Goal: Find specific page/section: Find specific page/section

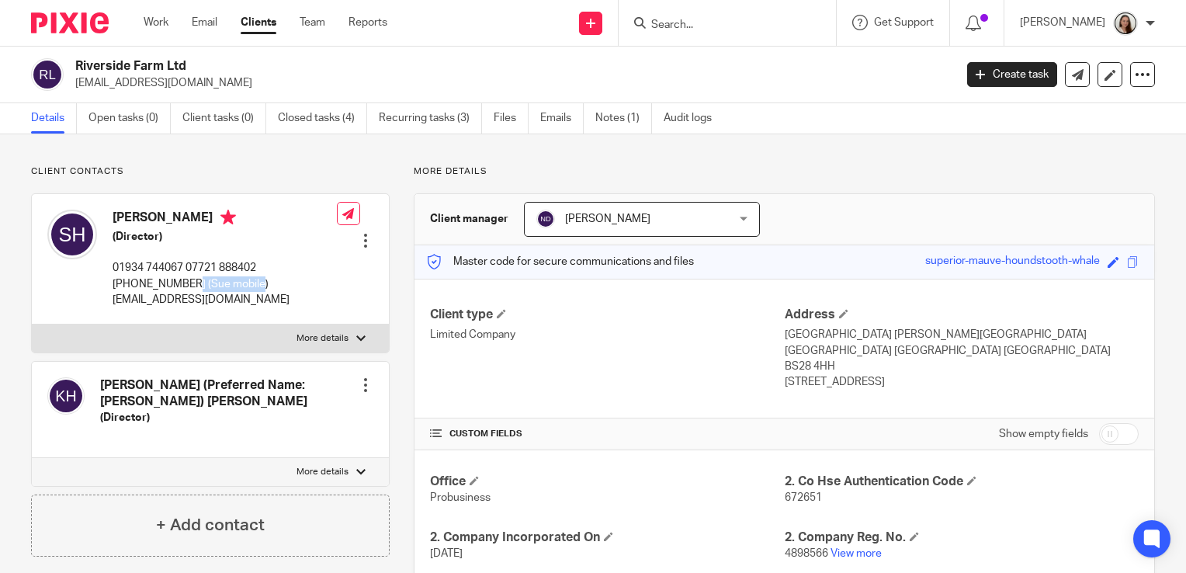
drag, startPoint x: 186, startPoint y: 285, endPoint x: 112, endPoint y: 281, distance: 74.6
click at [113, 281] on p "01934 744067 07721 888402 01934 712358 07855 796 856 (Sue mobile)" at bounding box center [225, 276] width 224 height 32
drag, startPoint x: 112, startPoint y: 281, endPoint x: 119, endPoint y: 289, distance: 11.0
copy p "07855 796 856"
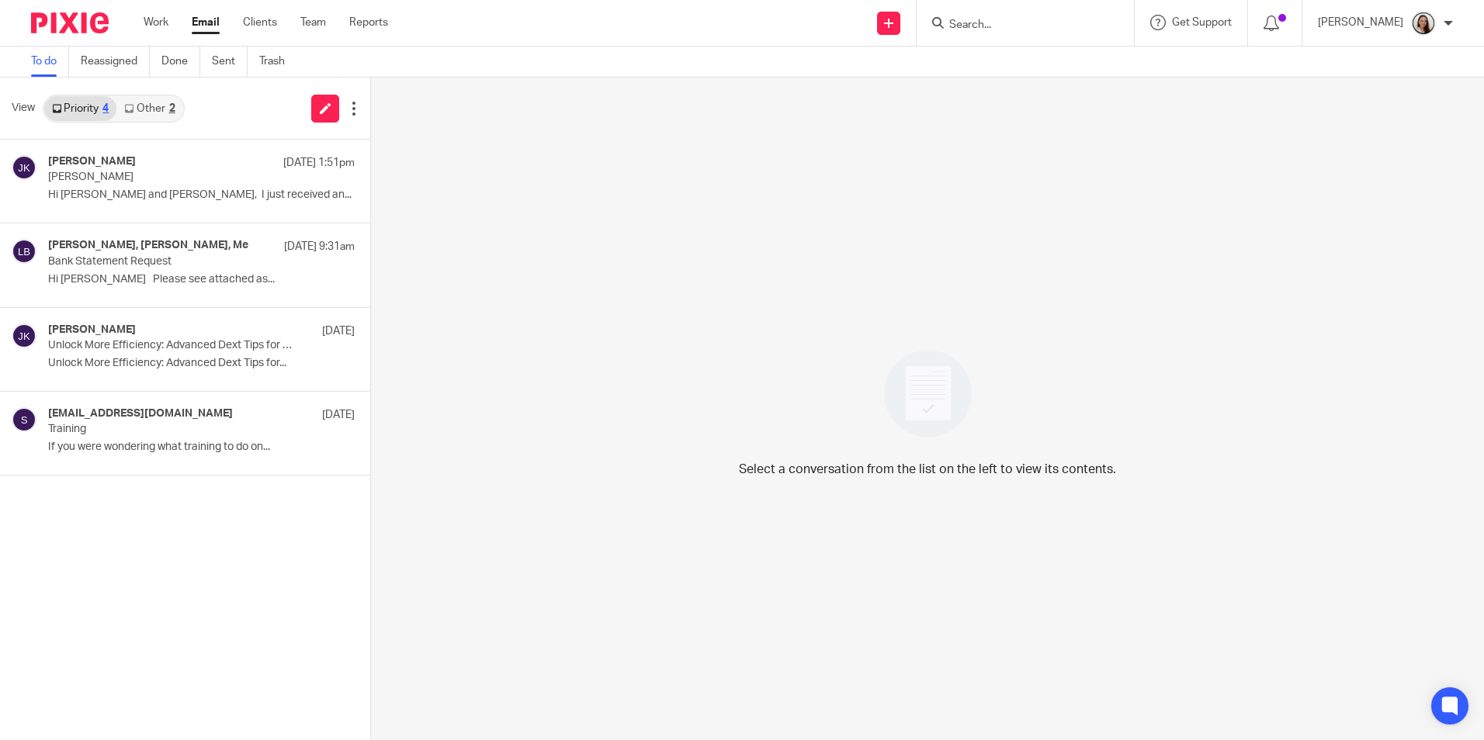
click at [1087, 23] on input "Search" at bounding box center [1017, 26] width 140 height 14
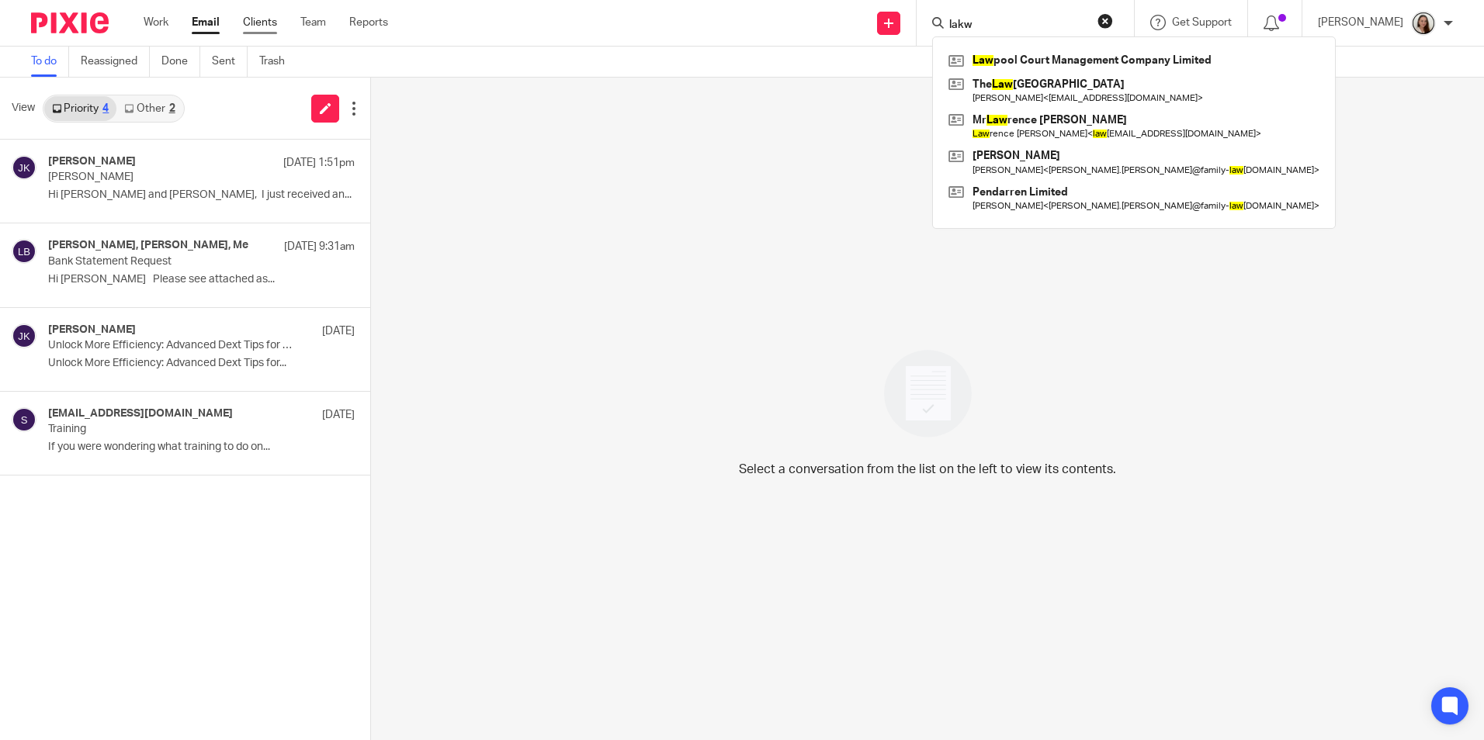
type input "lakw"
drag, startPoint x: 274, startPoint y: 25, endPoint x: 287, endPoint y: 22, distance: 13.6
click at [274, 24] on link "Clients" at bounding box center [260, 23] width 34 height 16
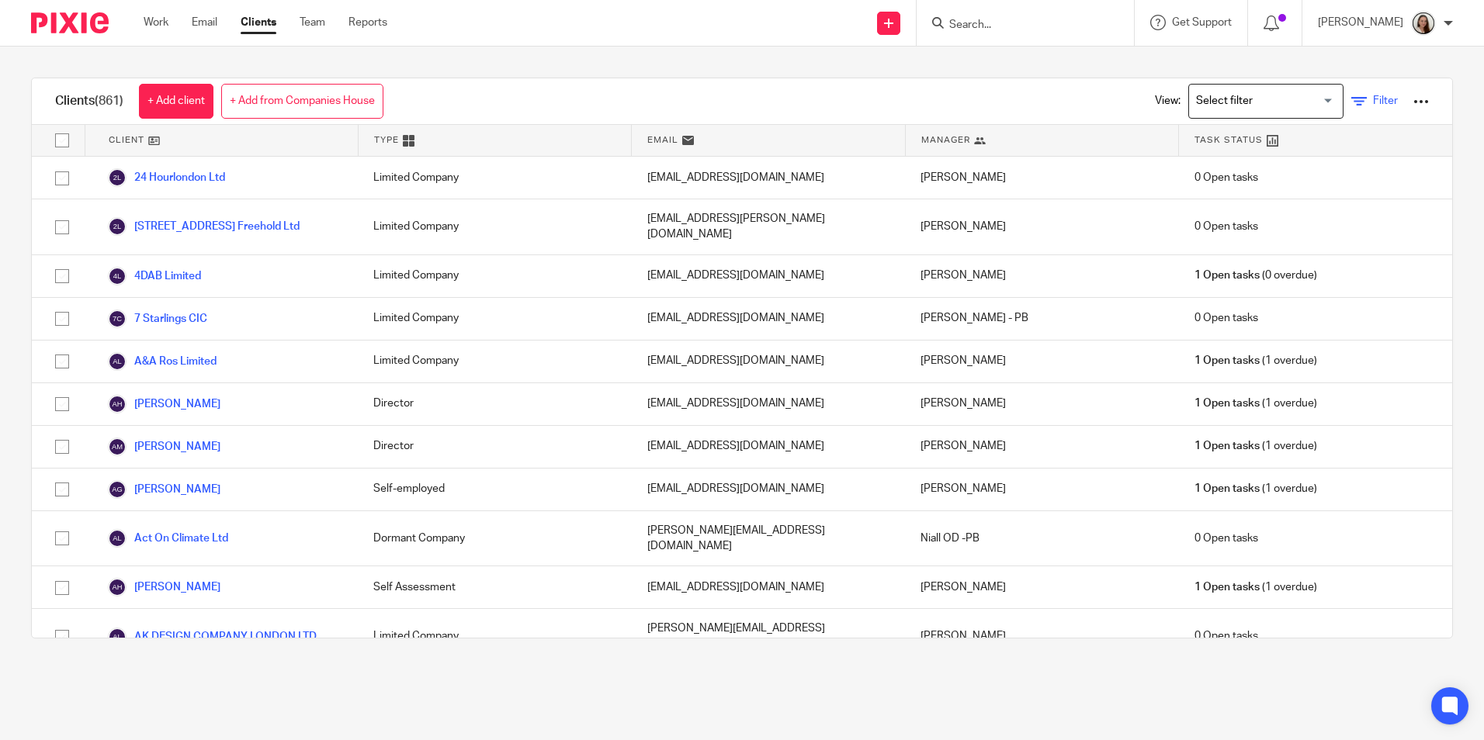
click at [1351, 106] on icon at bounding box center [1359, 102] width 16 height 16
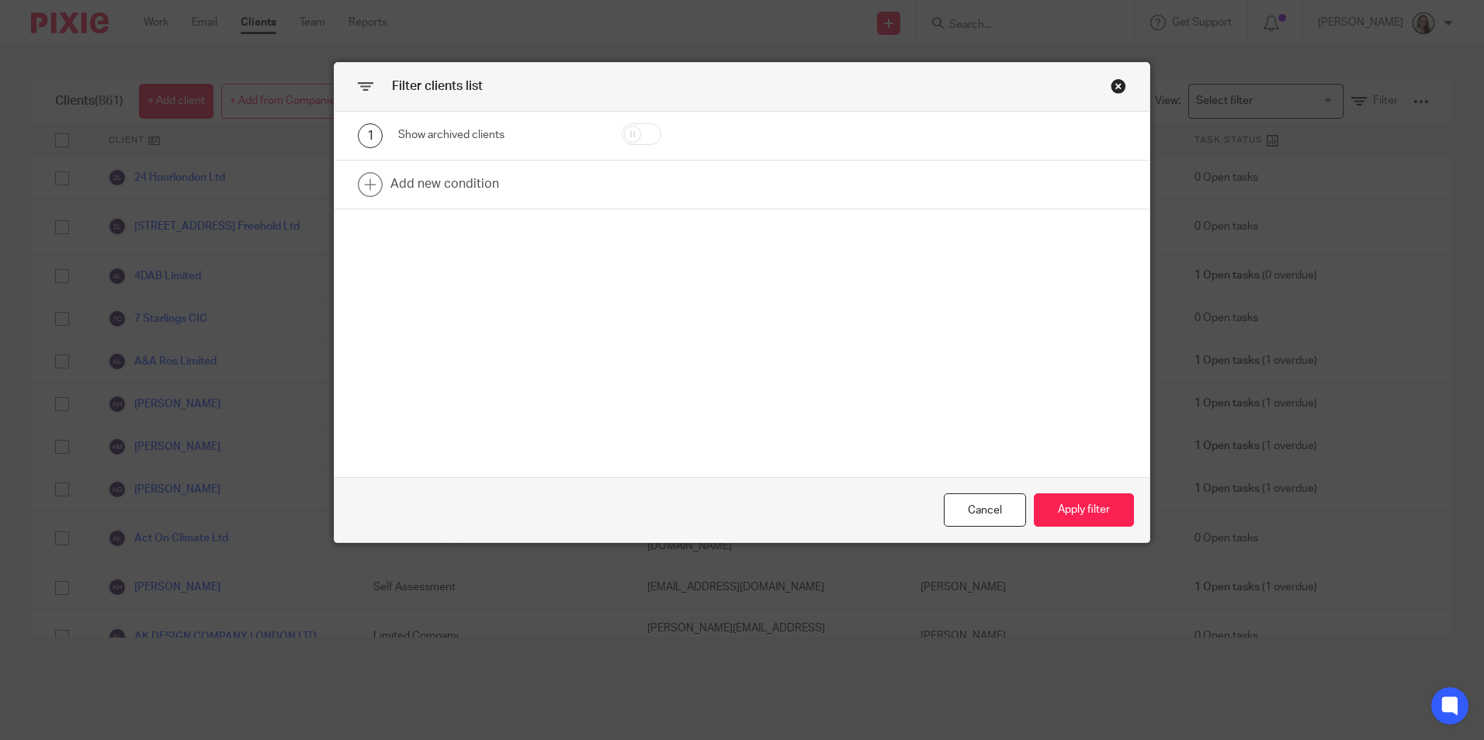
click at [637, 137] on input "checkbox" at bounding box center [642, 134] width 40 height 22
checkbox input "true"
click at [507, 183] on link at bounding box center [741, 185] width 815 height 48
click at [431, 183] on div "Field" at bounding box center [484, 189] width 149 height 33
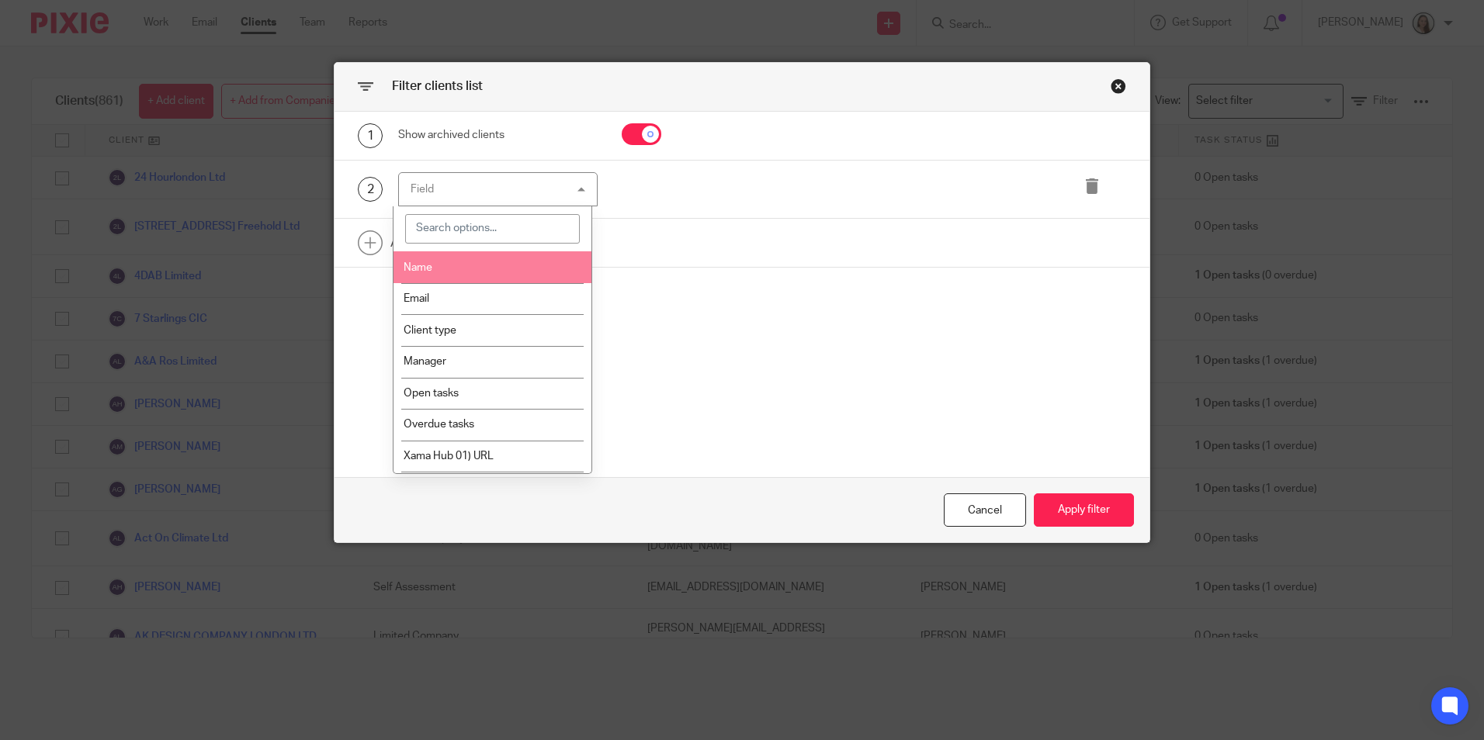
click at [425, 265] on span "Name" at bounding box center [418, 267] width 29 height 11
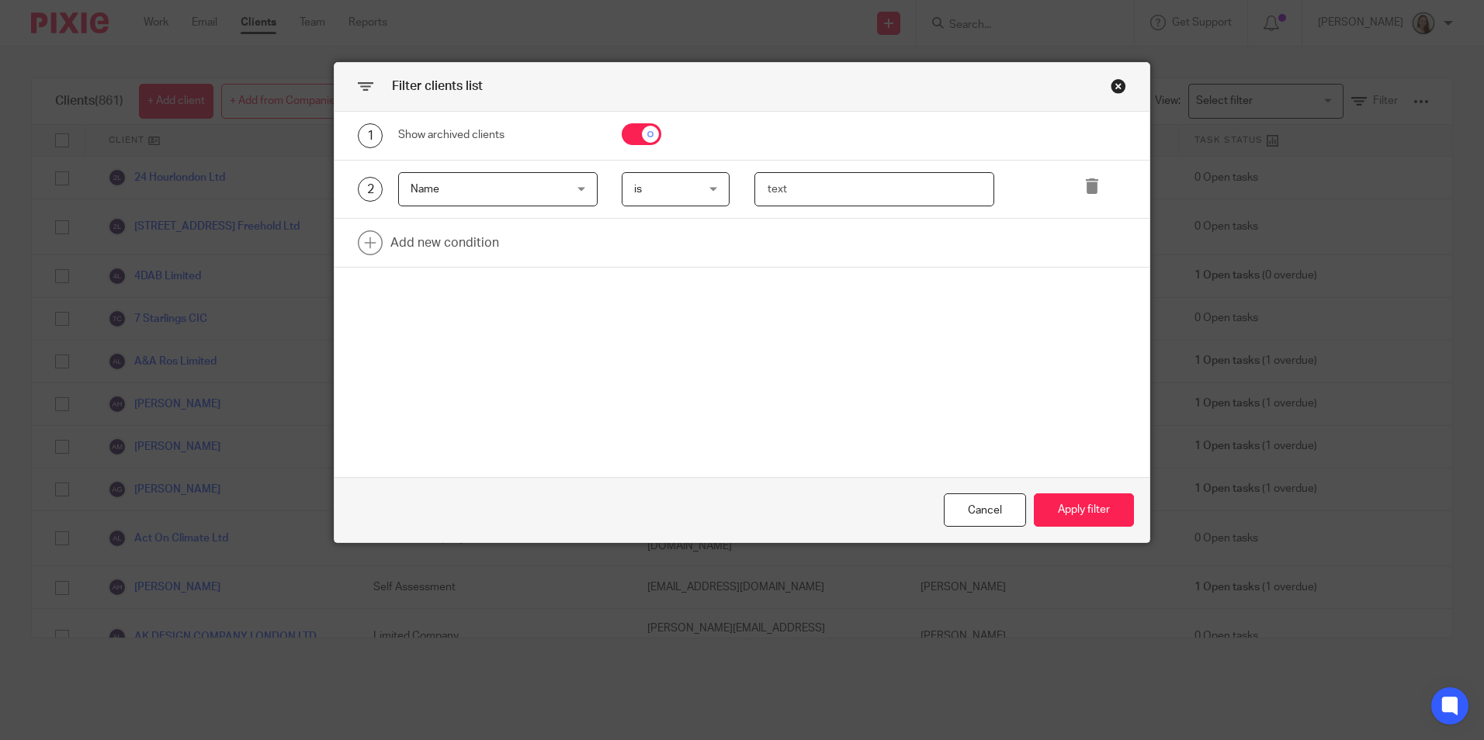
click at [840, 199] on input "text" at bounding box center [874, 189] width 240 height 35
type input "lakwena"
click at [1100, 516] on button "Apply filter" at bounding box center [1084, 510] width 100 height 33
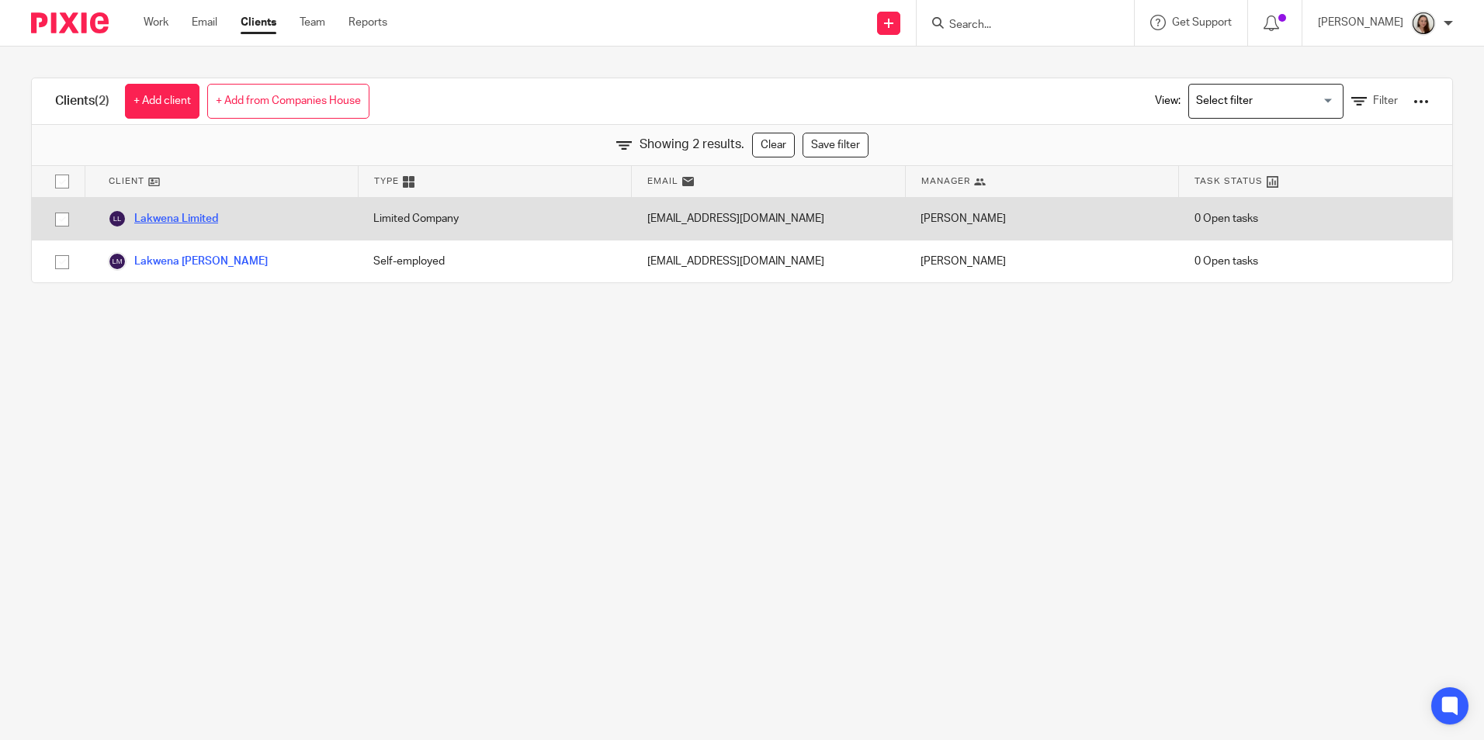
click at [204, 218] on link "Lakwena Limited" at bounding box center [163, 219] width 110 height 19
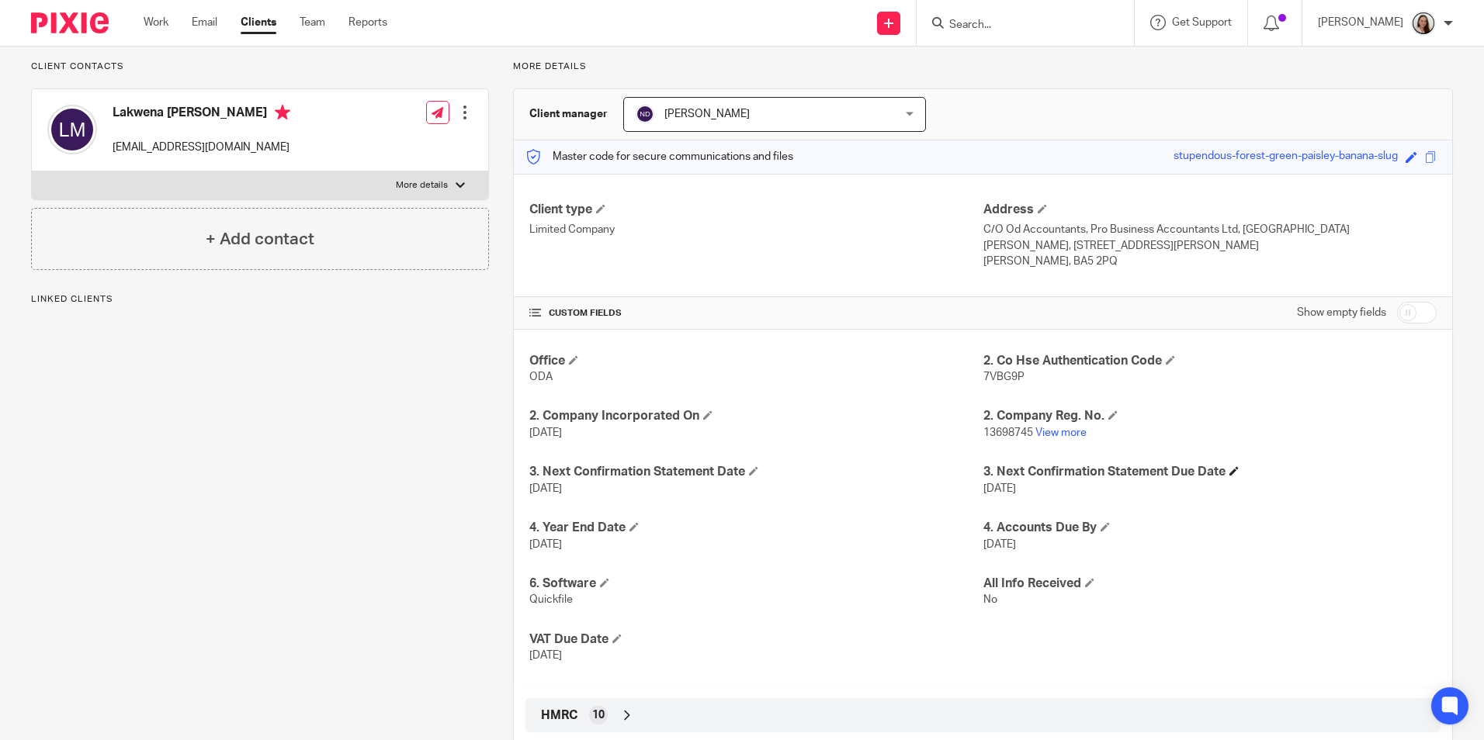
scroll to position [155, 0]
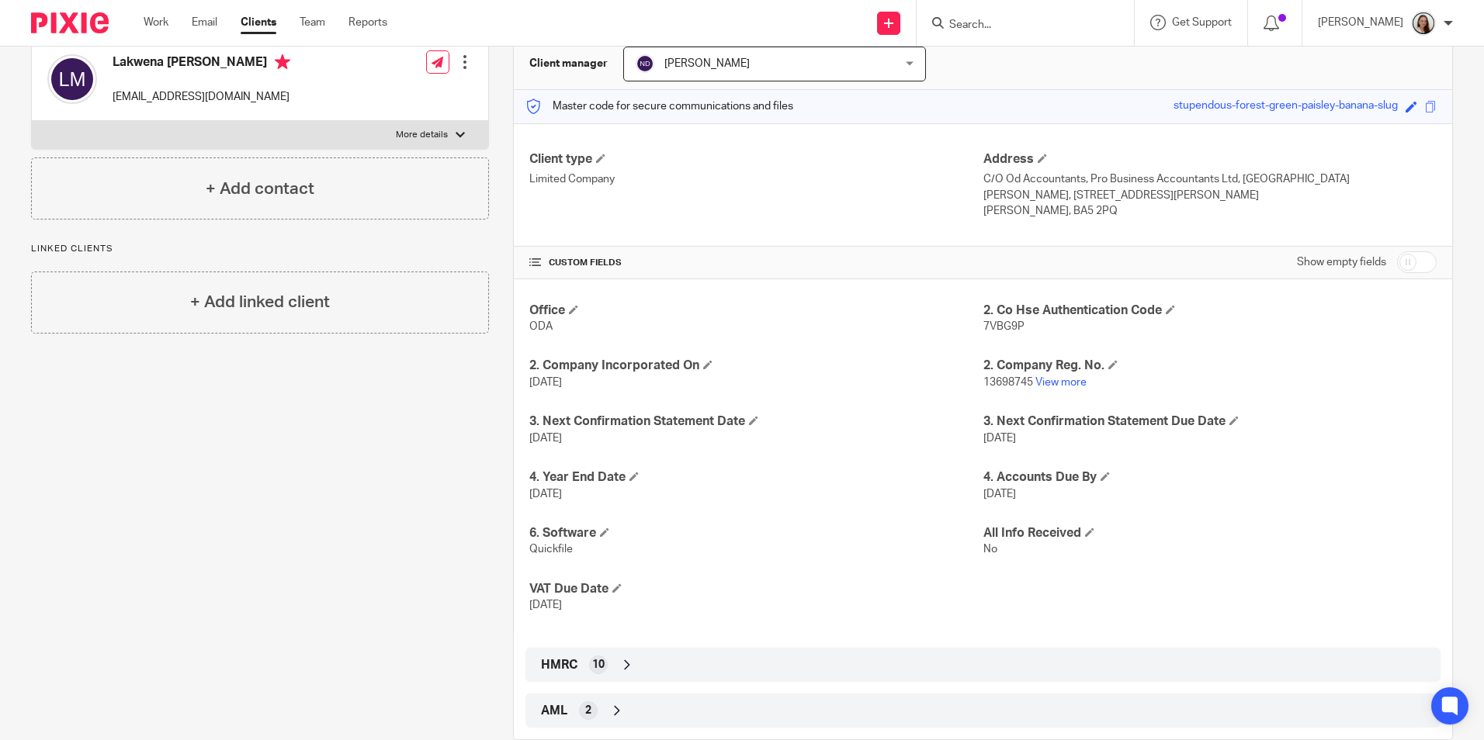
click at [624, 657] on icon at bounding box center [627, 665] width 16 height 16
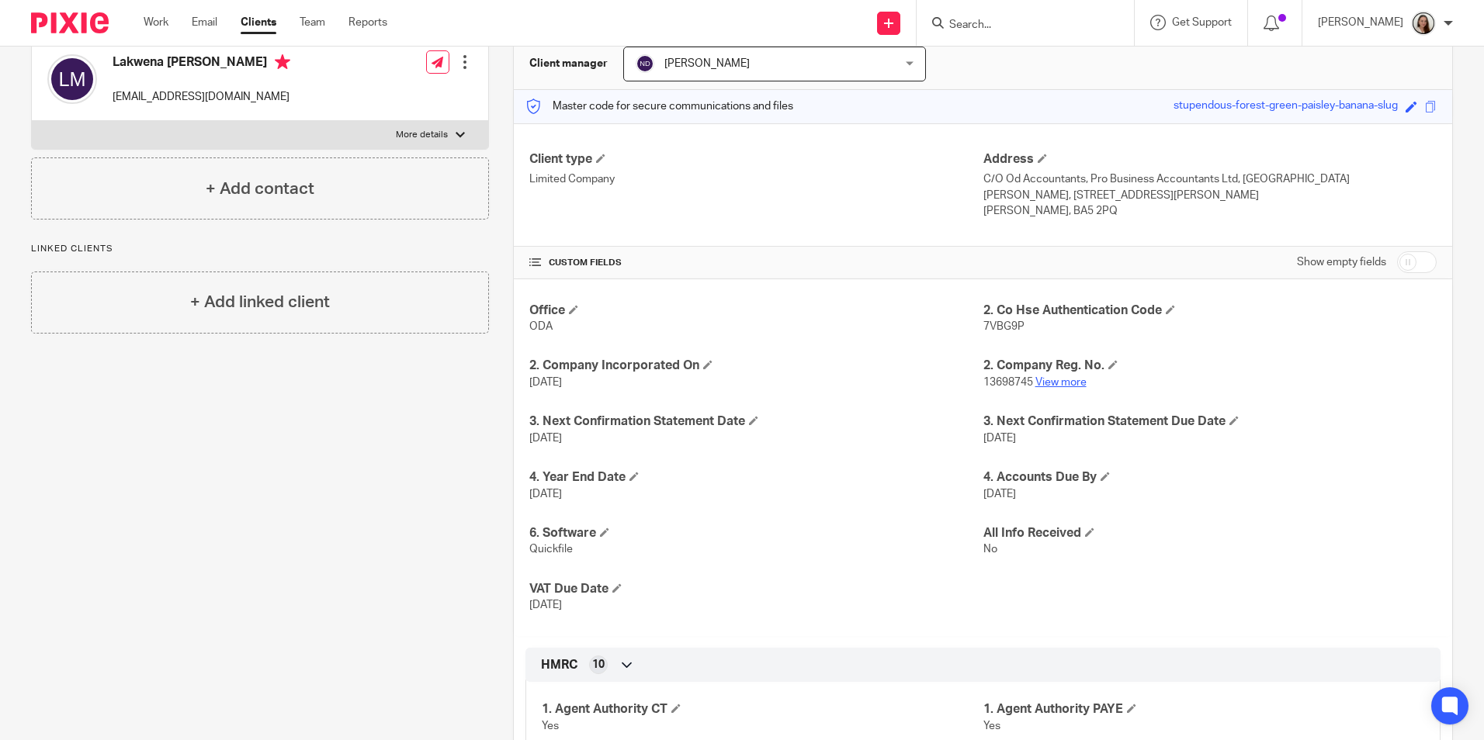
click at [1055, 377] on link "View more" at bounding box center [1060, 382] width 51 height 11
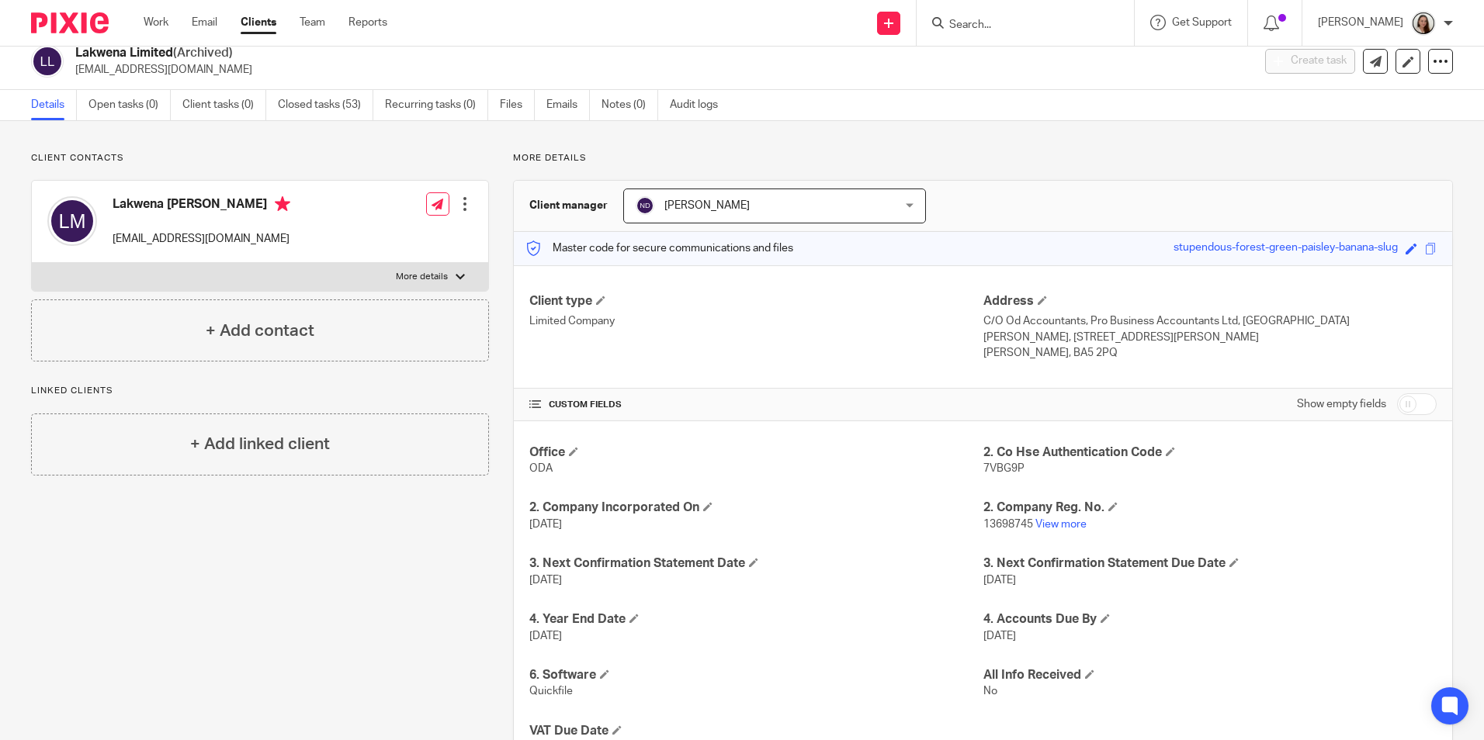
scroll to position [0, 0]
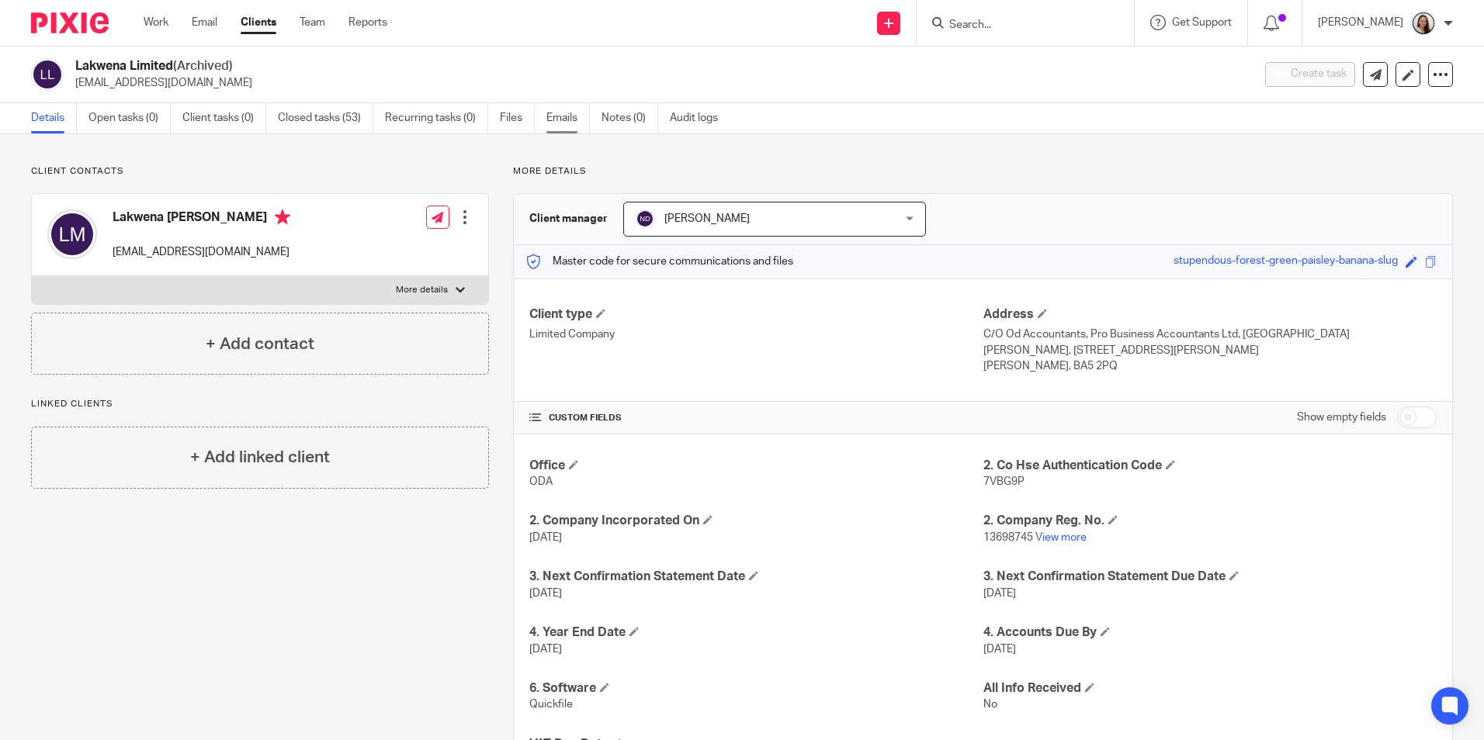
click at [552, 122] on link "Emails" at bounding box center [567, 118] width 43 height 30
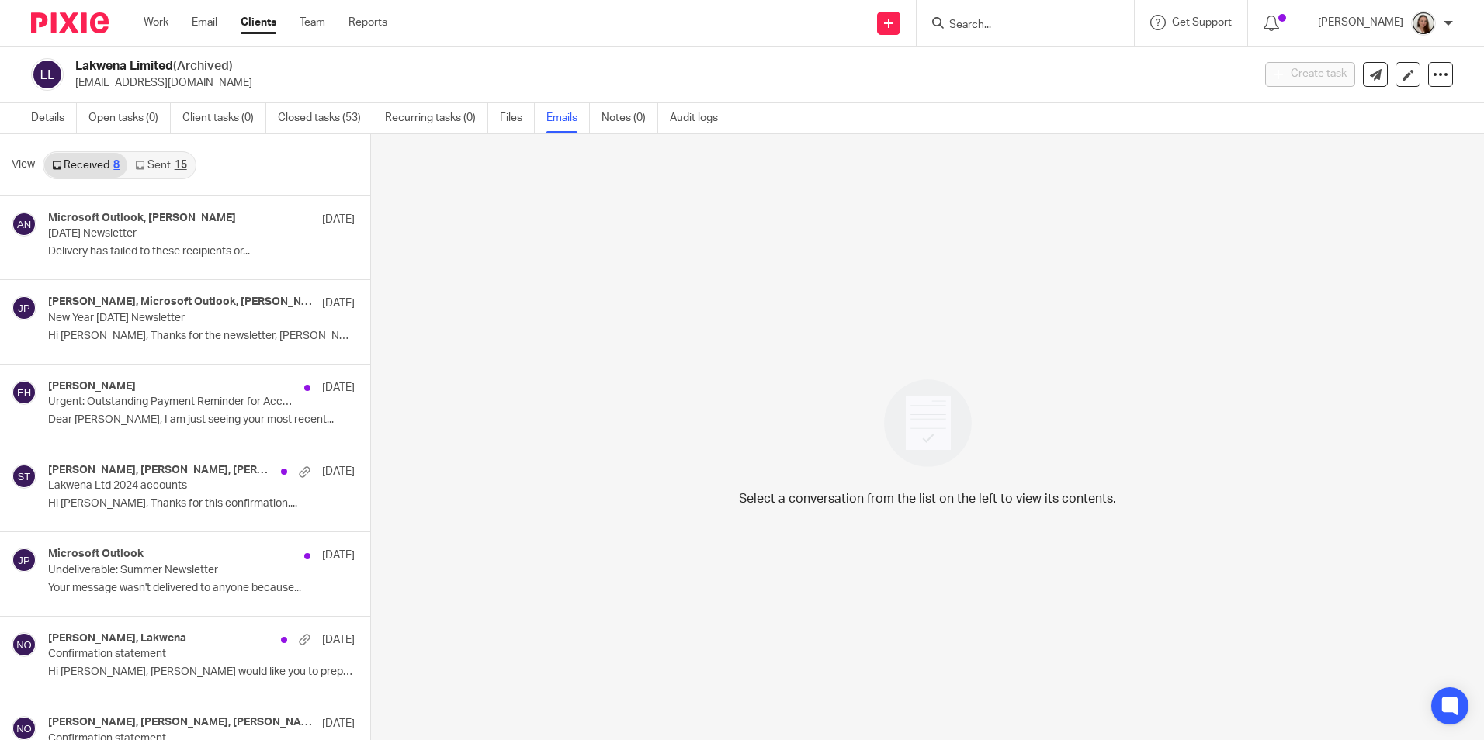
click at [182, 165] on div "15" at bounding box center [181, 165] width 12 height 11
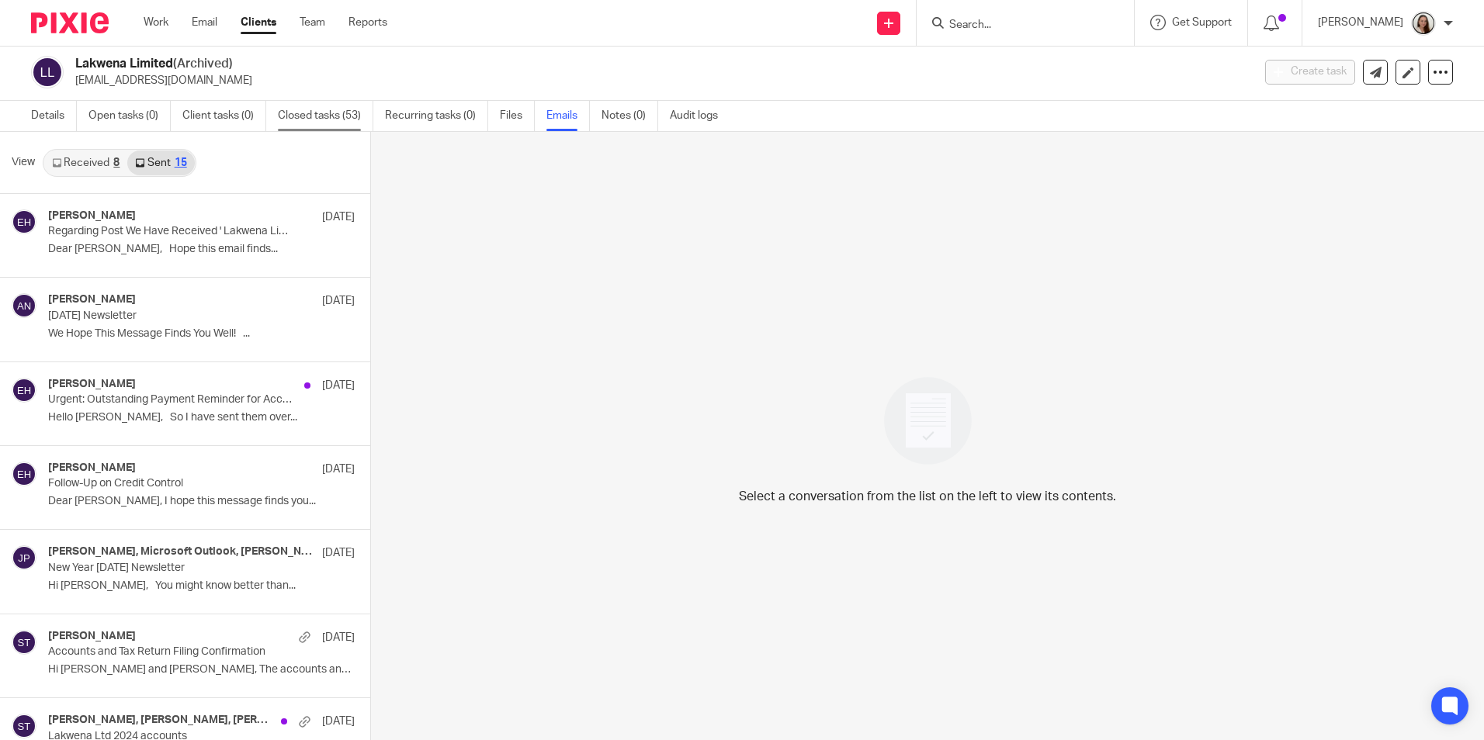
click at [317, 119] on link "Closed tasks (53)" at bounding box center [325, 116] width 95 height 30
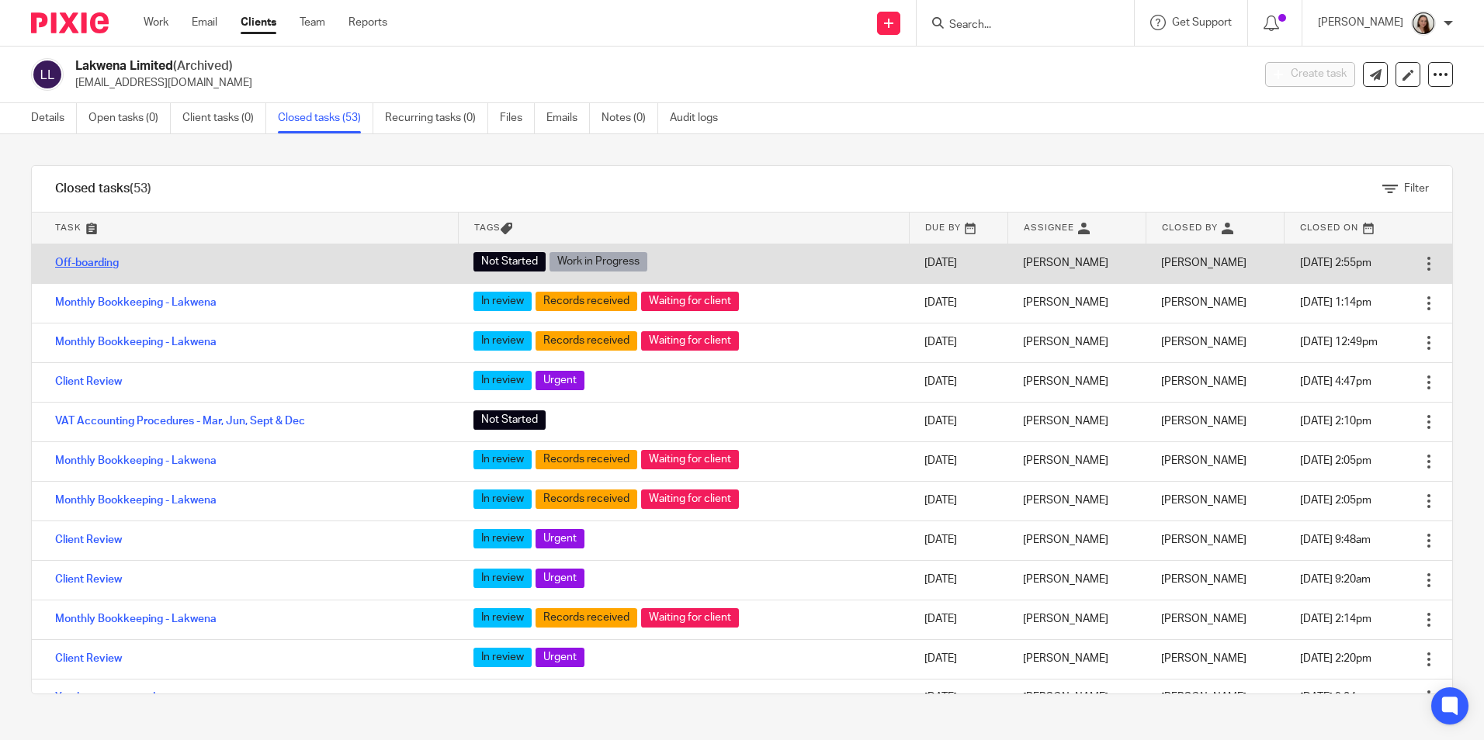
click at [107, 259] on link "Off-boarding" at bounding box center [87, 263] width 64 height 11
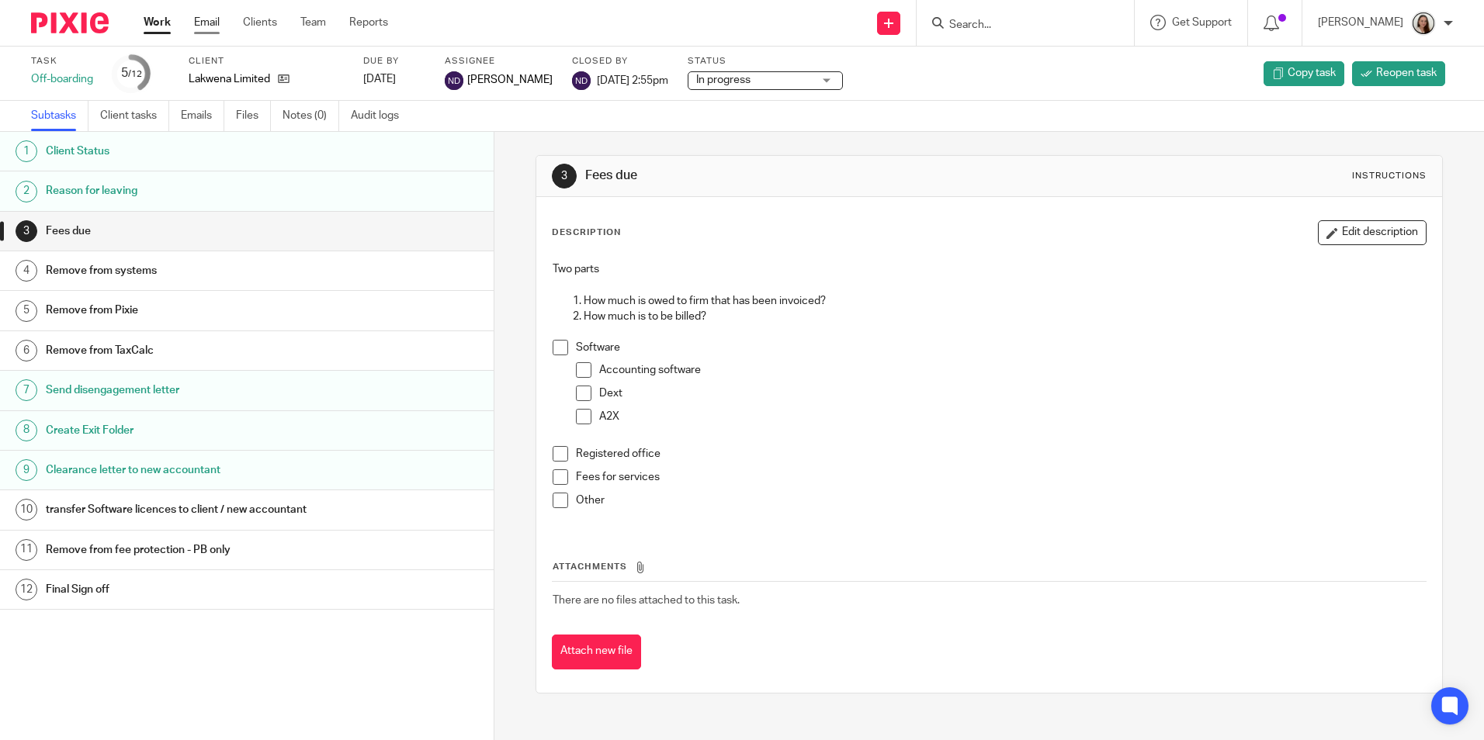
click at [209, 23] on link "Email" at bounding box center [207, 23] width 26 height 16
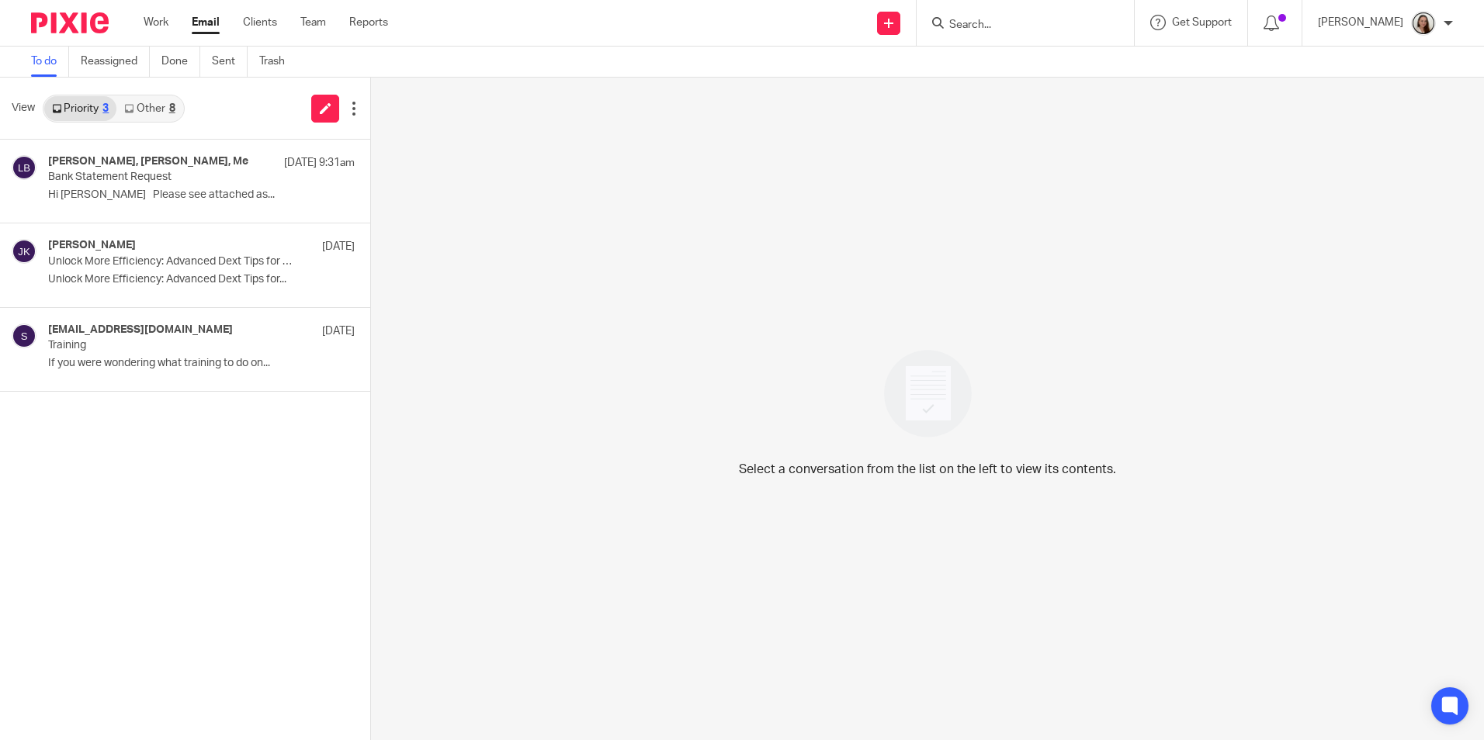
click at [177, 111] on link "Other 8" at bounding box center [149, 108] width 66 height 25
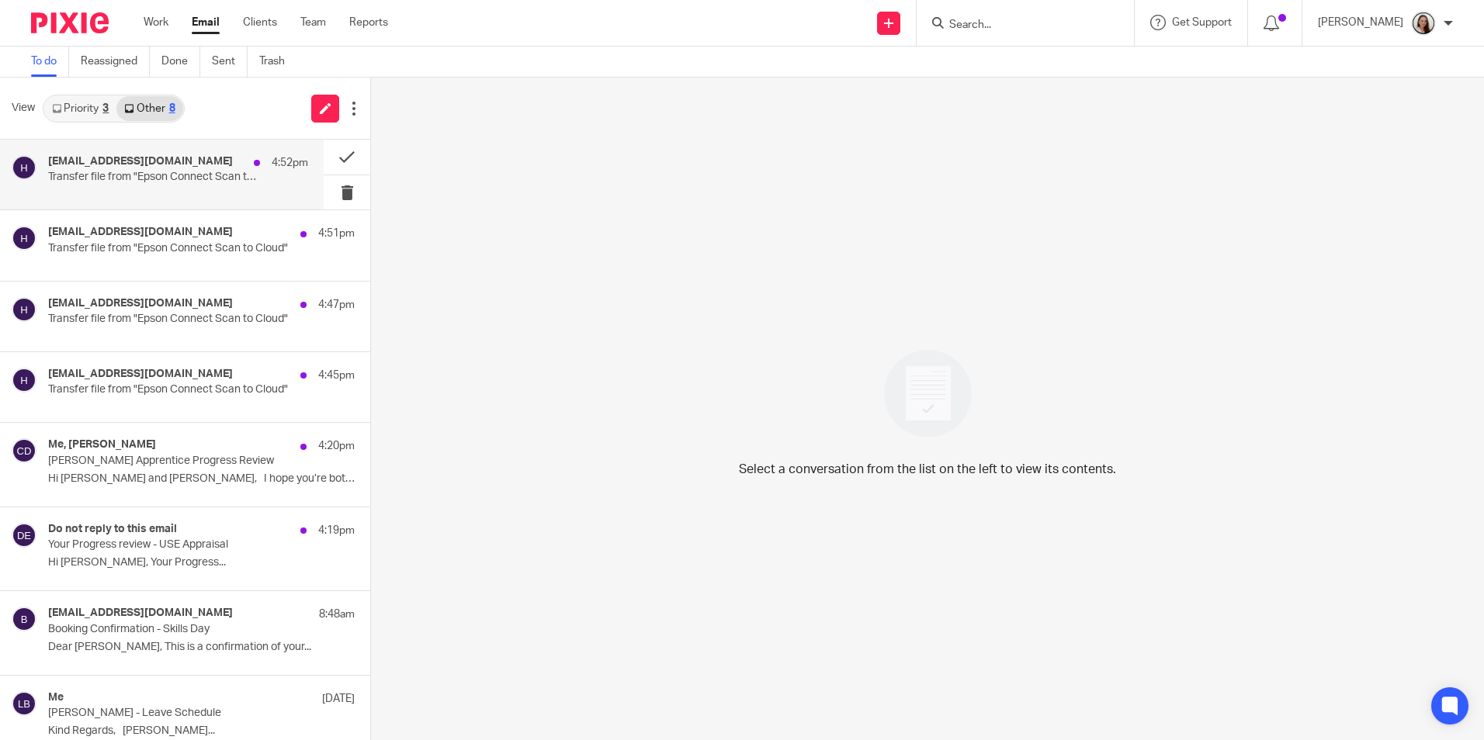
click at [180, 161] on h4 "hae3073jmr95s1@print.epsonconnect.com" at bounding box center [140, 161] width 185 height 13
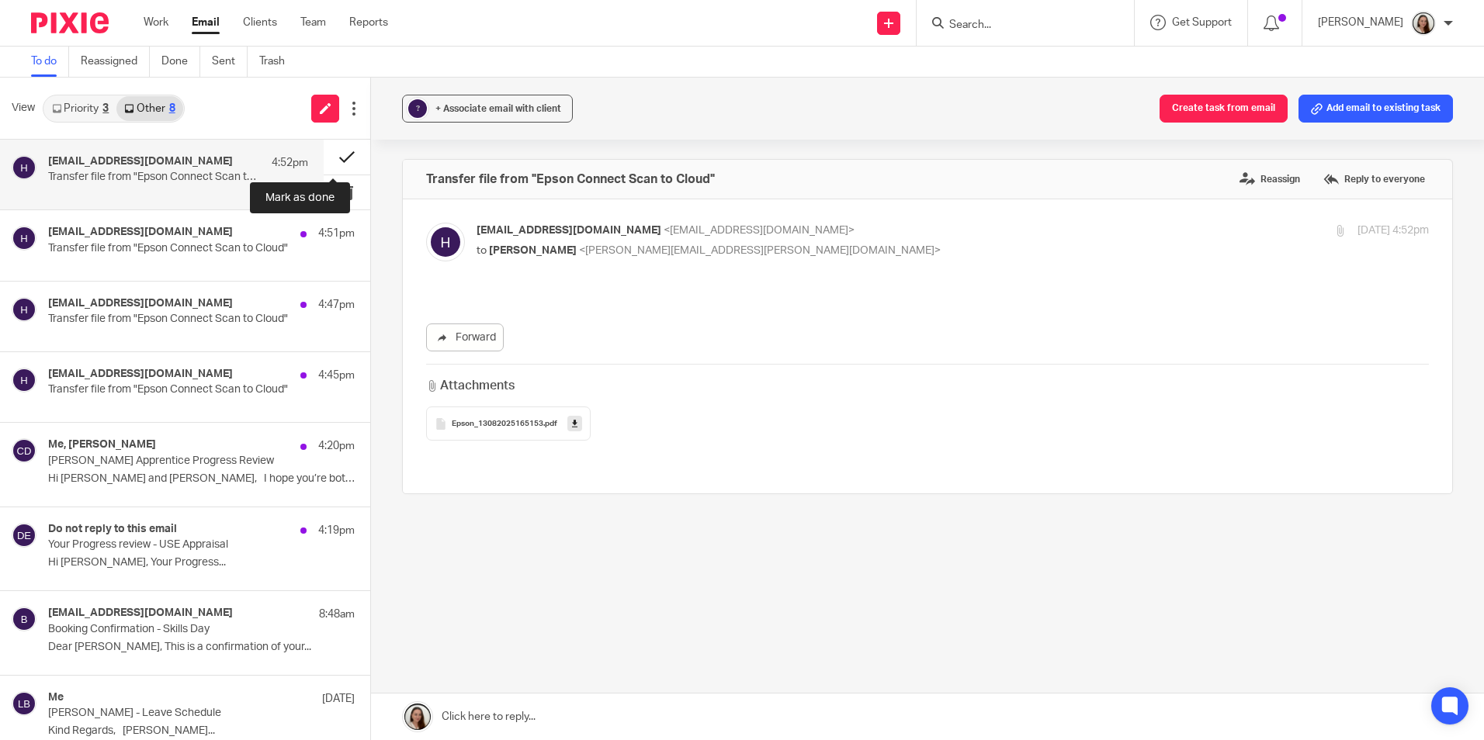
click at [328, 158] on button at bounding box center [347, 157] width 47 height 35
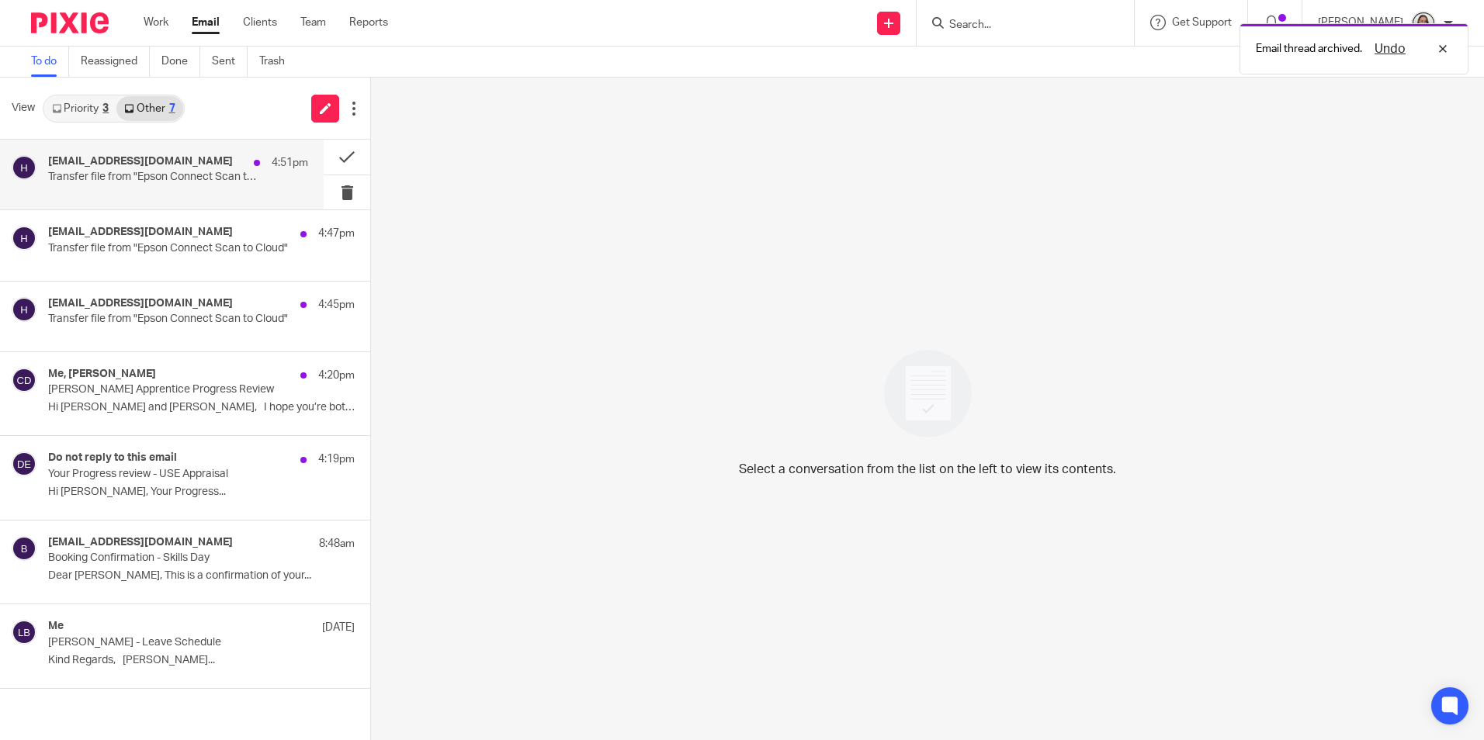
click at [205, 187] on div "hae3073jmr95s1@print.epsonconnect.com 4:51pm Transfer file from "Epson Connect …" at bounding box center [178, 174] width 260 height 39
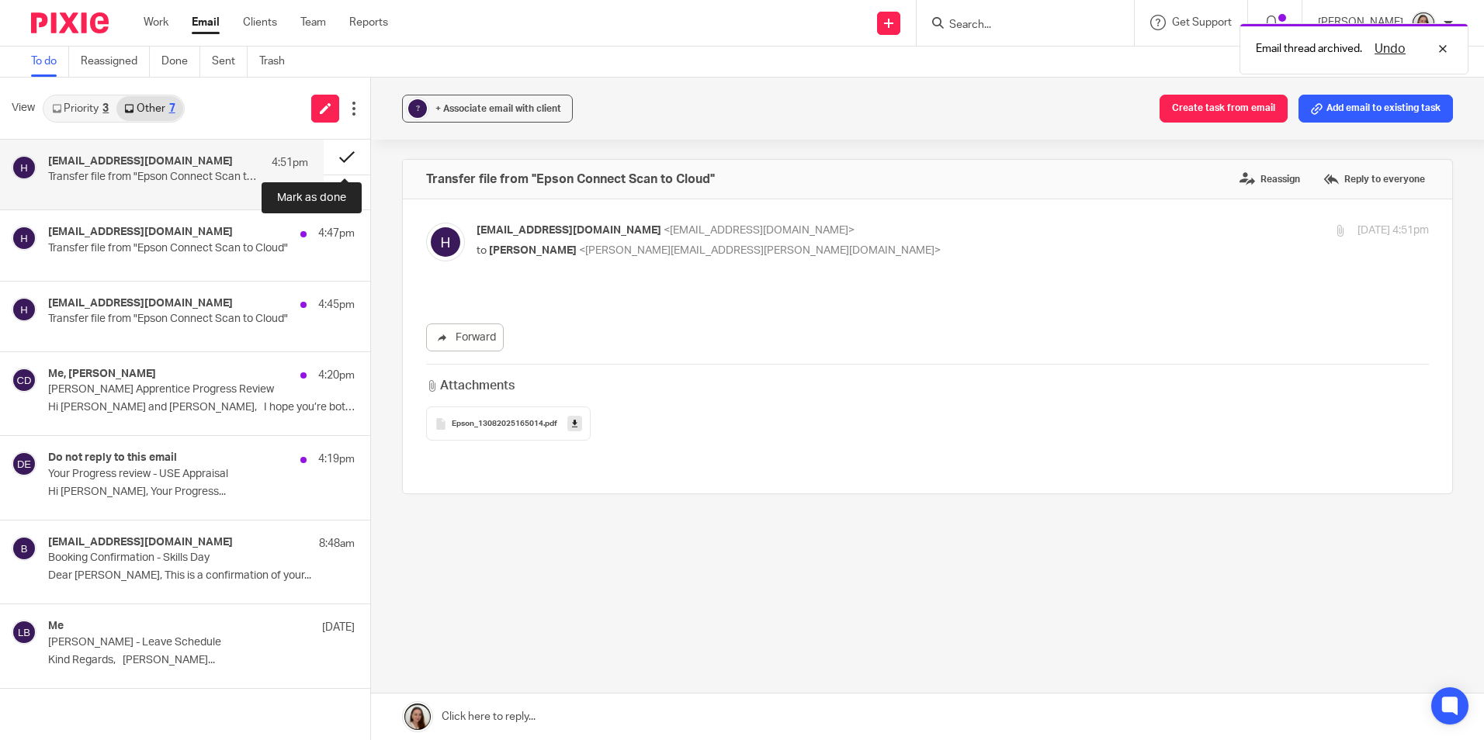
click at [334, 160] on button at bounding box center [347, 157] width 47 height 35
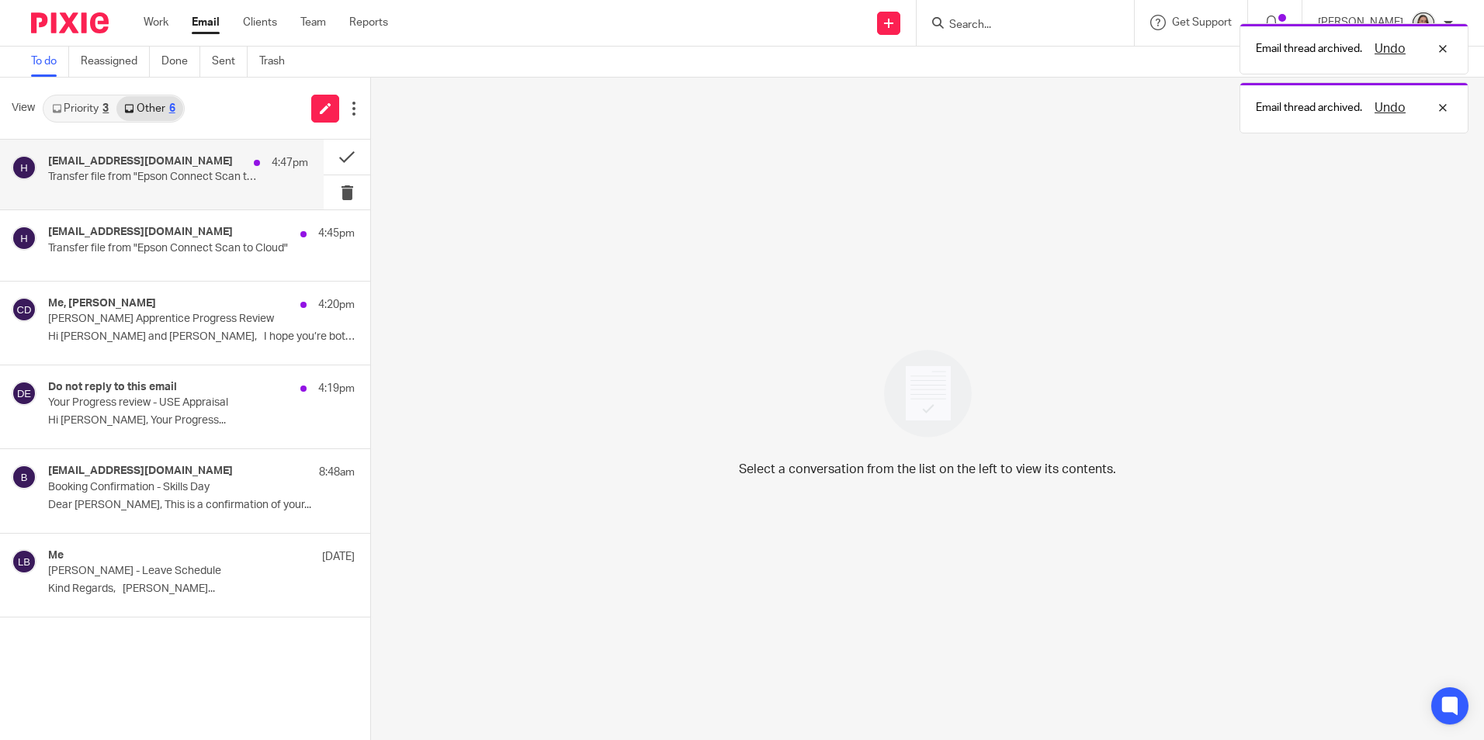
click at [191, 186] on div "hae3073jmr95s1@print.epsonconnect.com 4:47pm Transfer file from "Epson Connect …" at bounding box center [178, 174] width 260 height 39
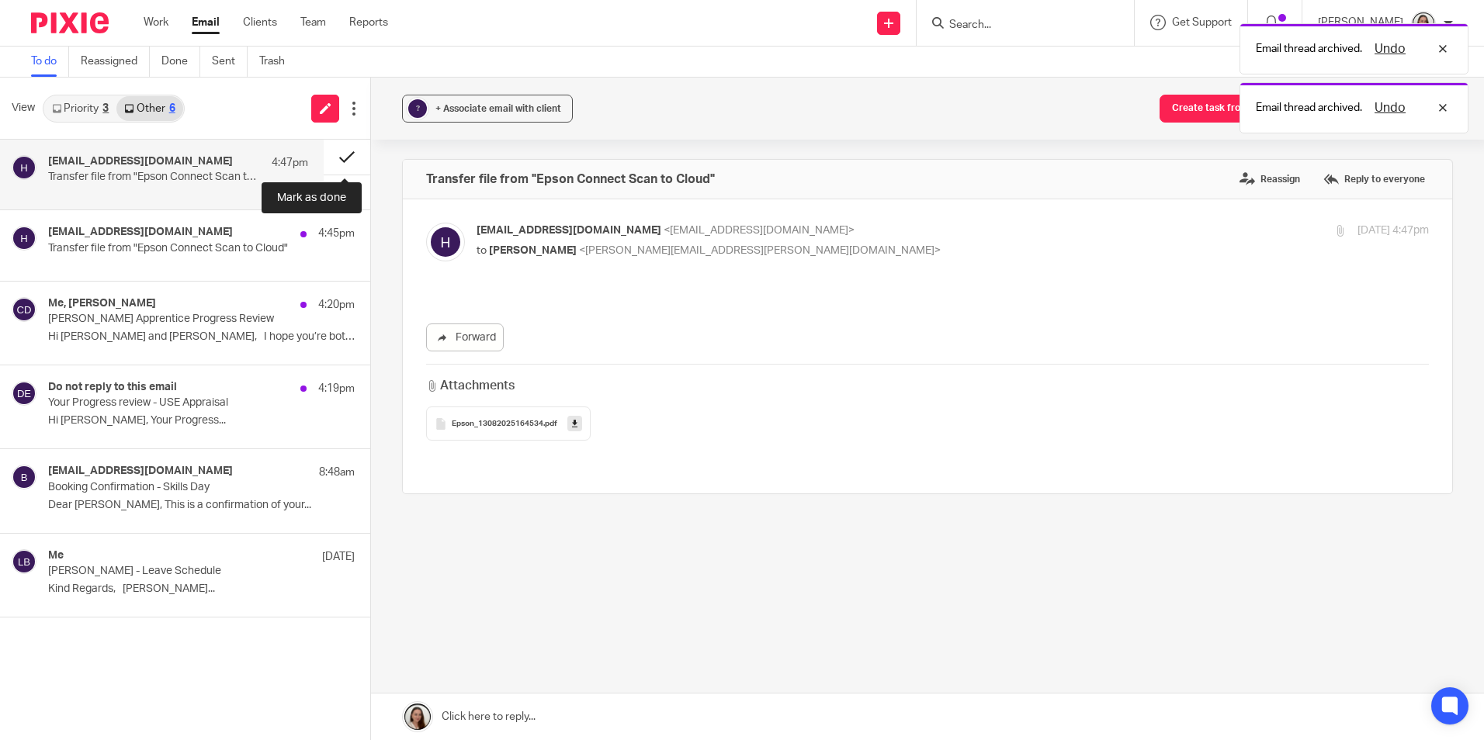
click at [335, 154] on button at bounding box center [347, 157] width 47 height 35
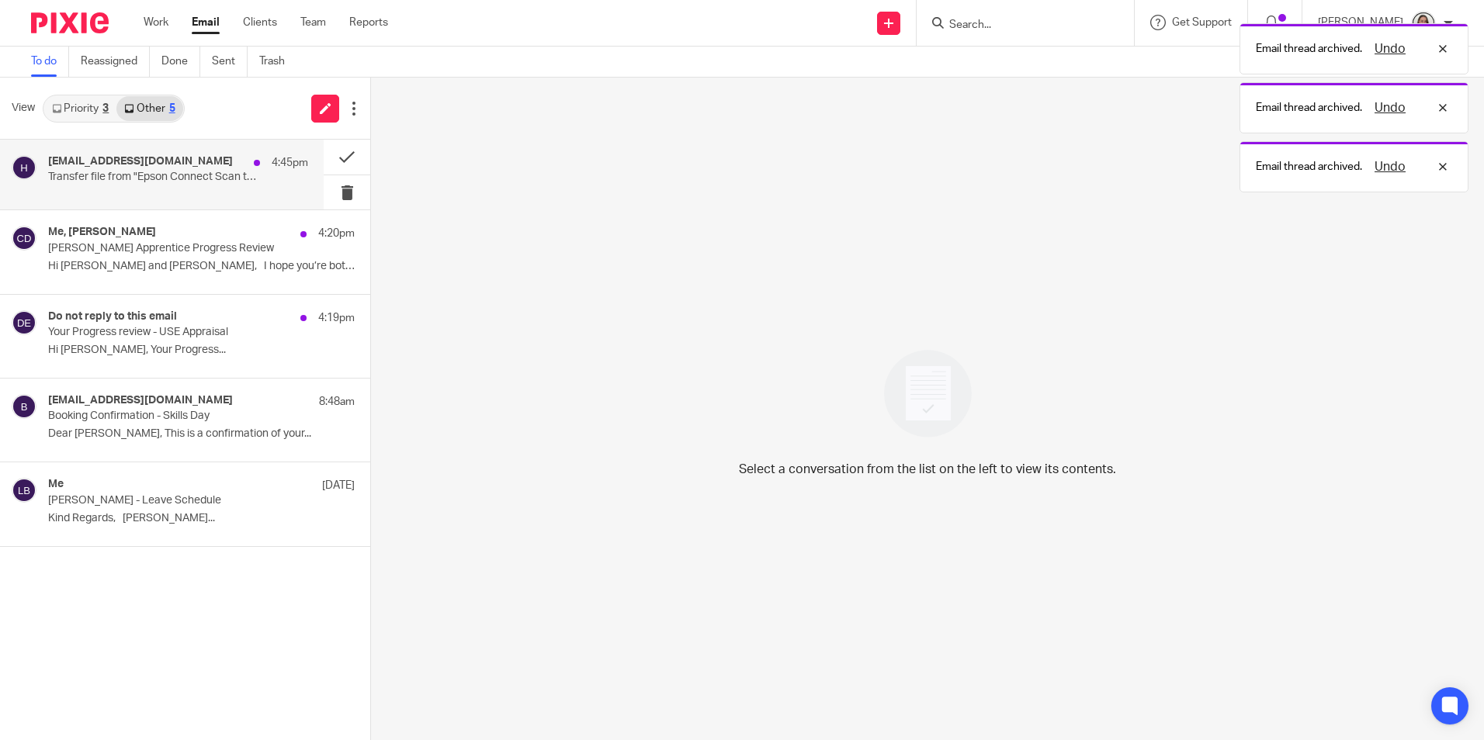
click at [165, 176] on p "Transfer file from "Epson Connect Scan to Cloud"" at bounding box center [152, 177] width 208 height 13
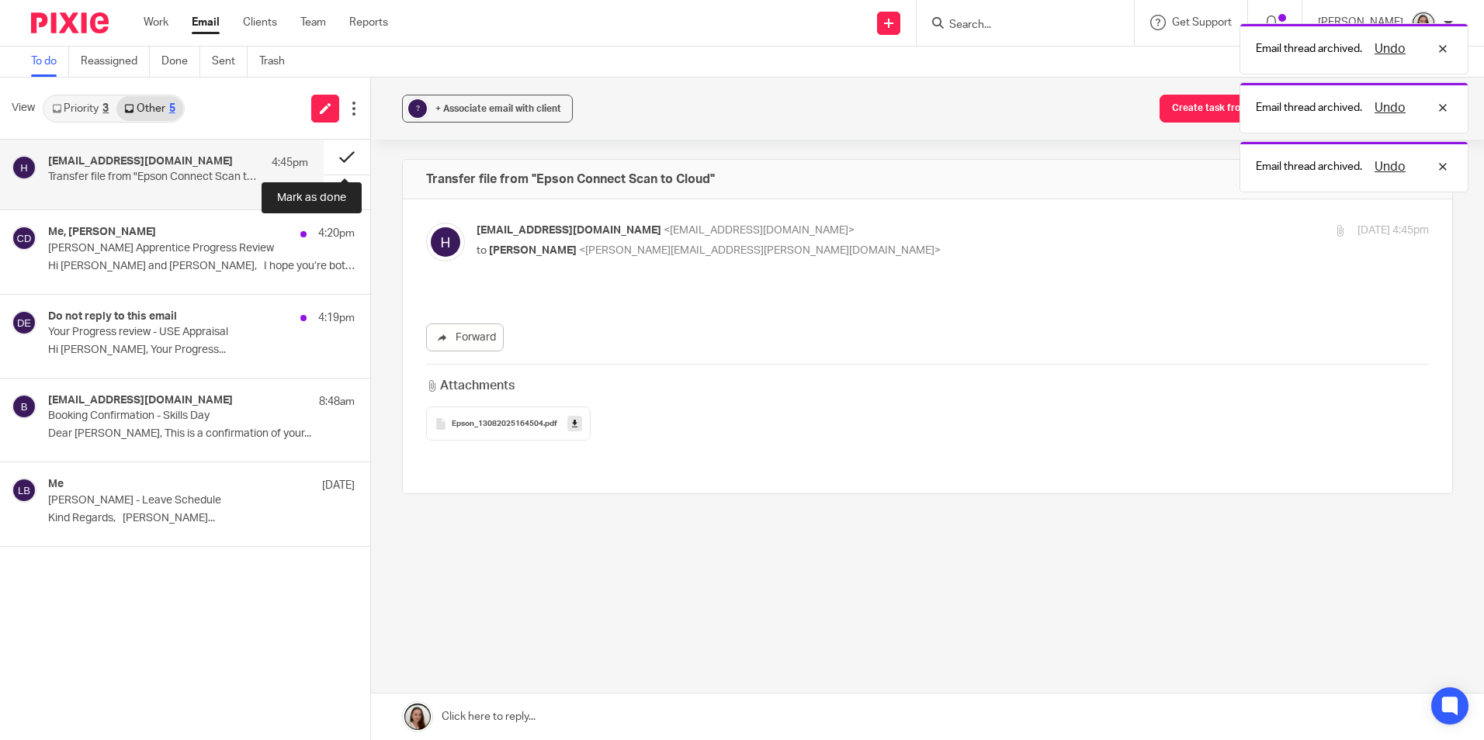
click at [334, 156] on button at bounding box center [347, 157] width 47 height 35
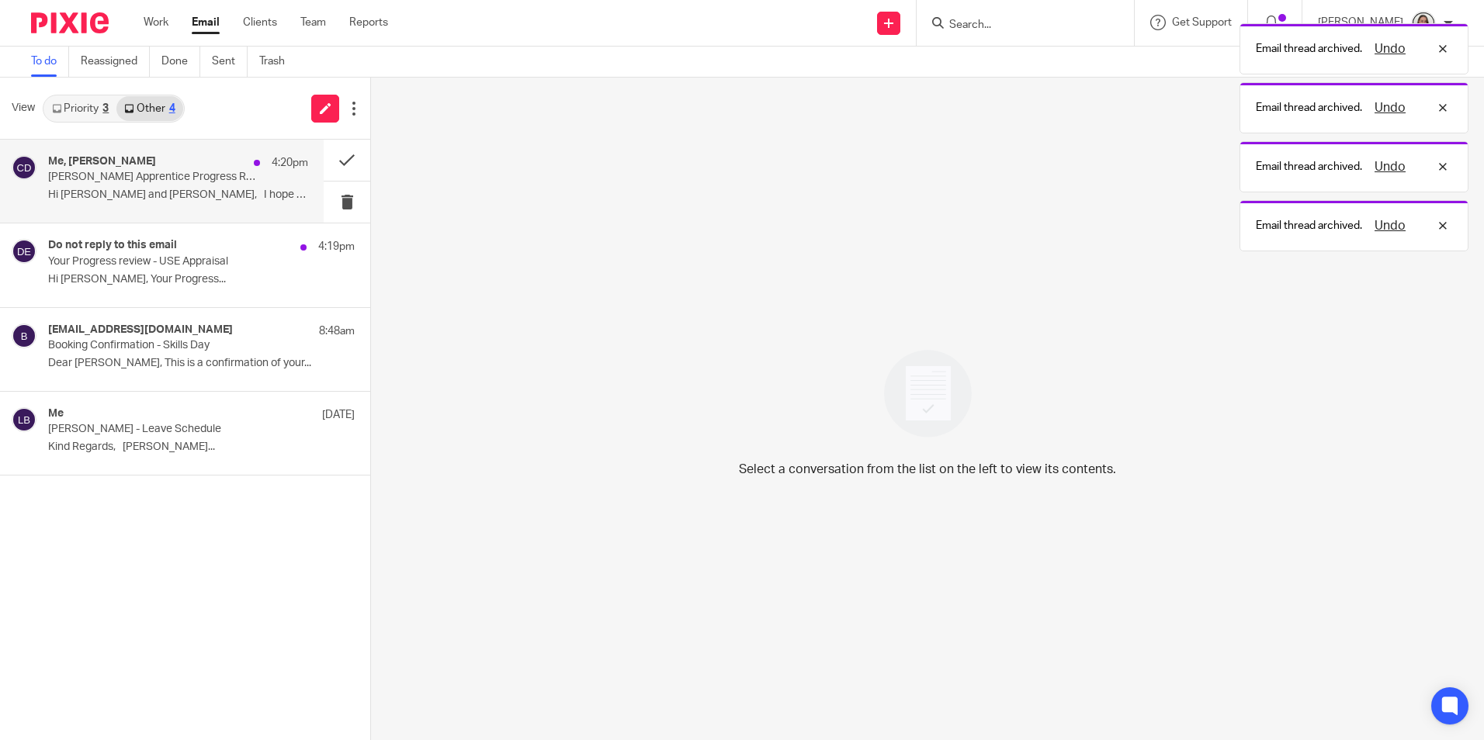
click at [269, 178] on div "Me, Cat Davies 4:20pm Lory Baker Apprentice Progress Review Hi Lory and Erik, I…" at bounding box center [178, 181] width 260 height 52
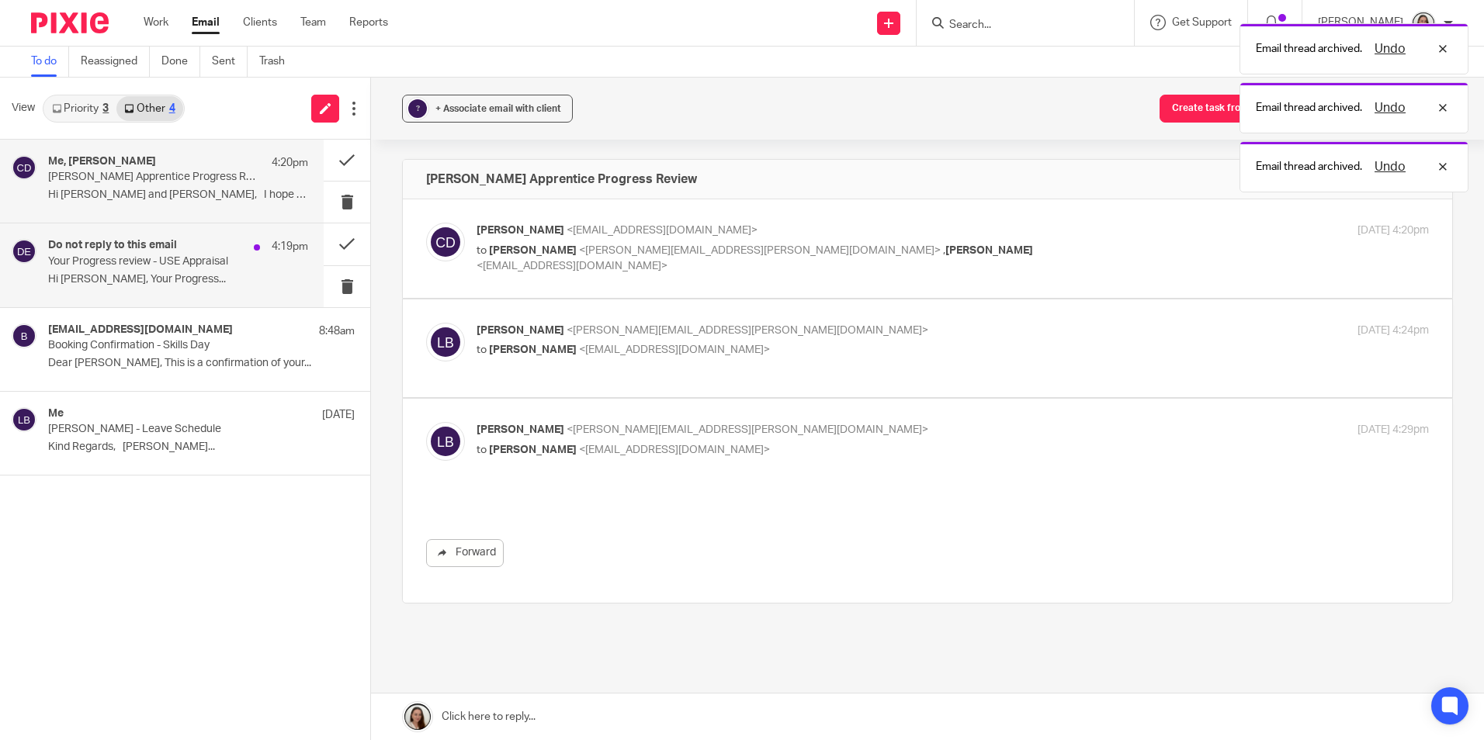
click at [219, 257] on p "Your Progress review - USE Appraisal" at bounding box center [152, 261] width 208 height 13
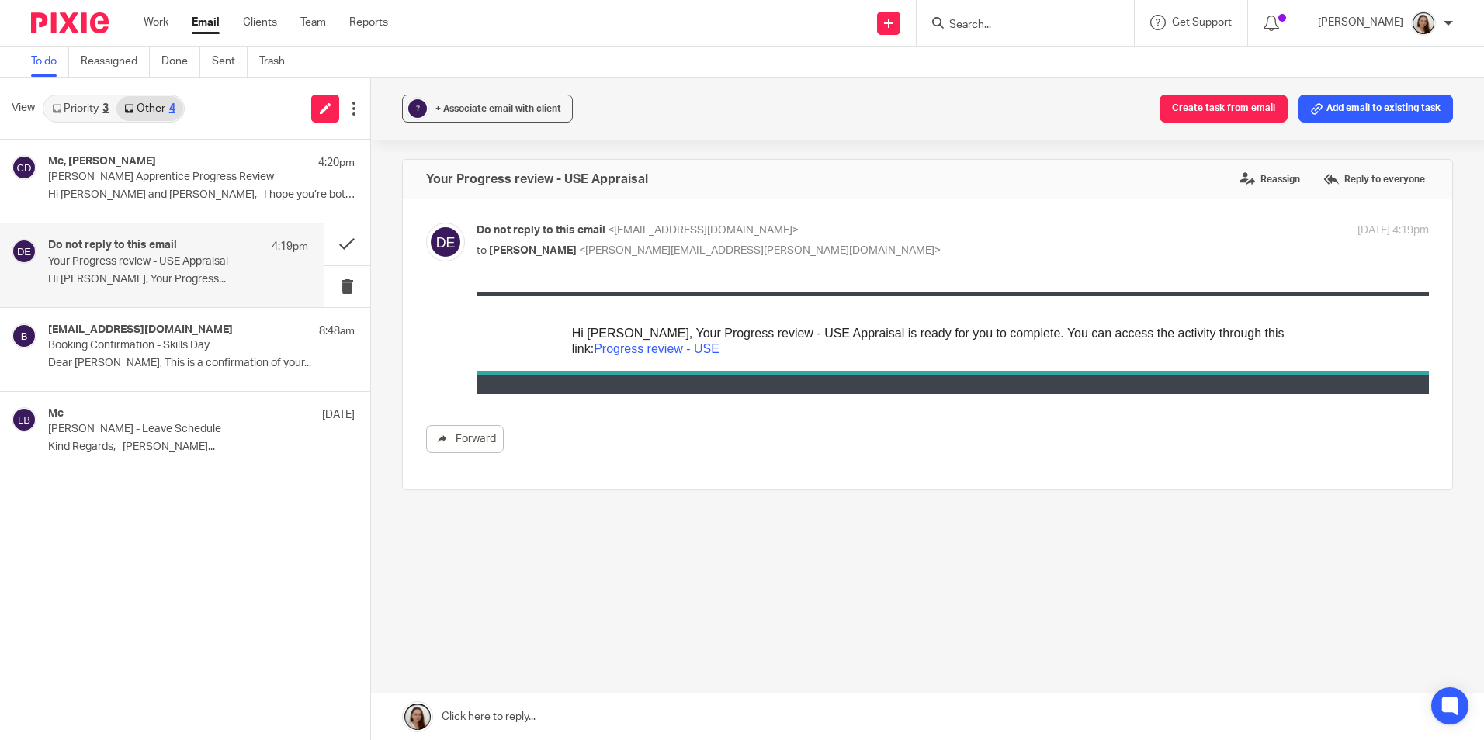
click at [80, 100] on link "Priority 3" at bounding box center [80, 108] width 72 height 25
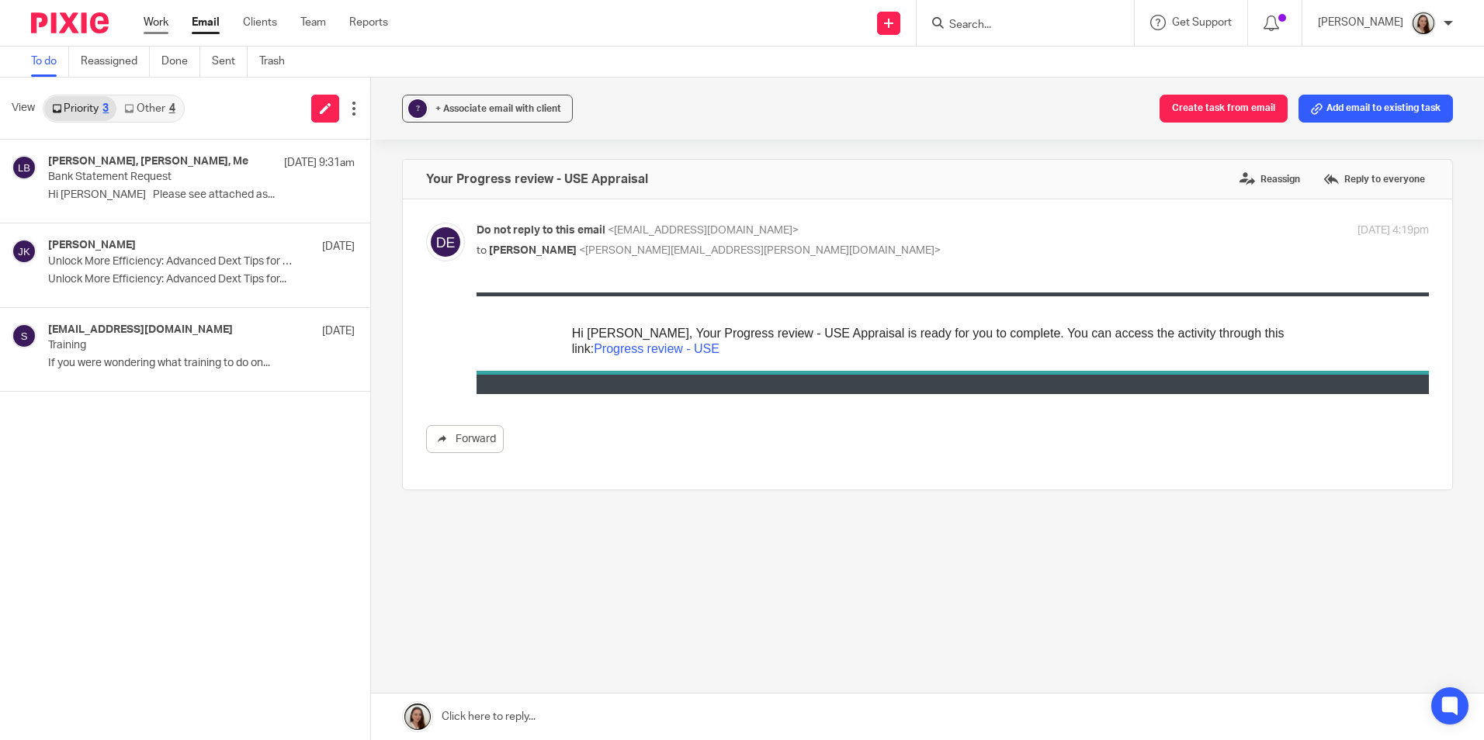
click at [154, 26] on link "Work" at bounding box center [156, 23] width 25 height 16
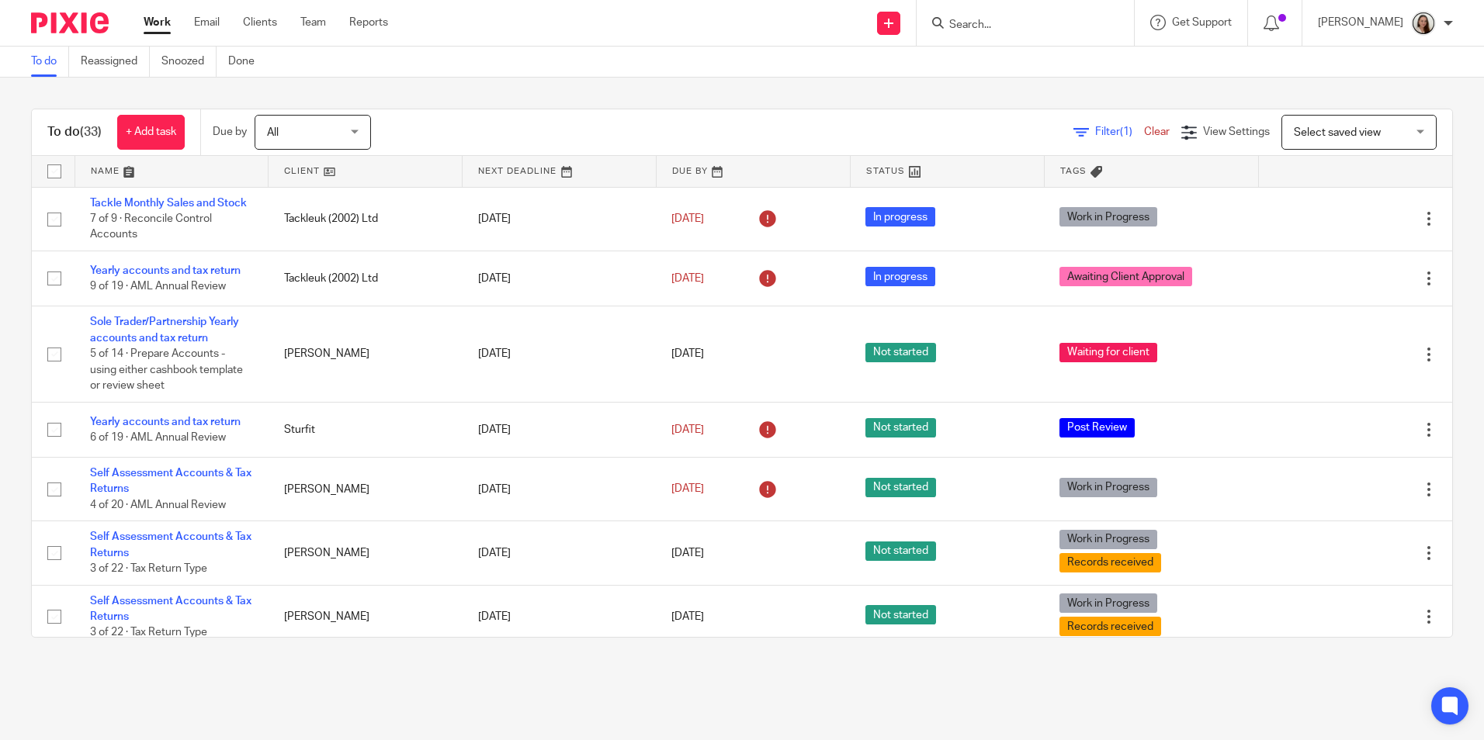
click at [535, 80] on div "To do (33) + Add task Due by All All Today Tomorrow This week Next week This mo…" at bounding box center [742, 373] width 1484 height 591
click at [268, 26] on link "Clients" at bounding box center [260, 23] width 34 height 16
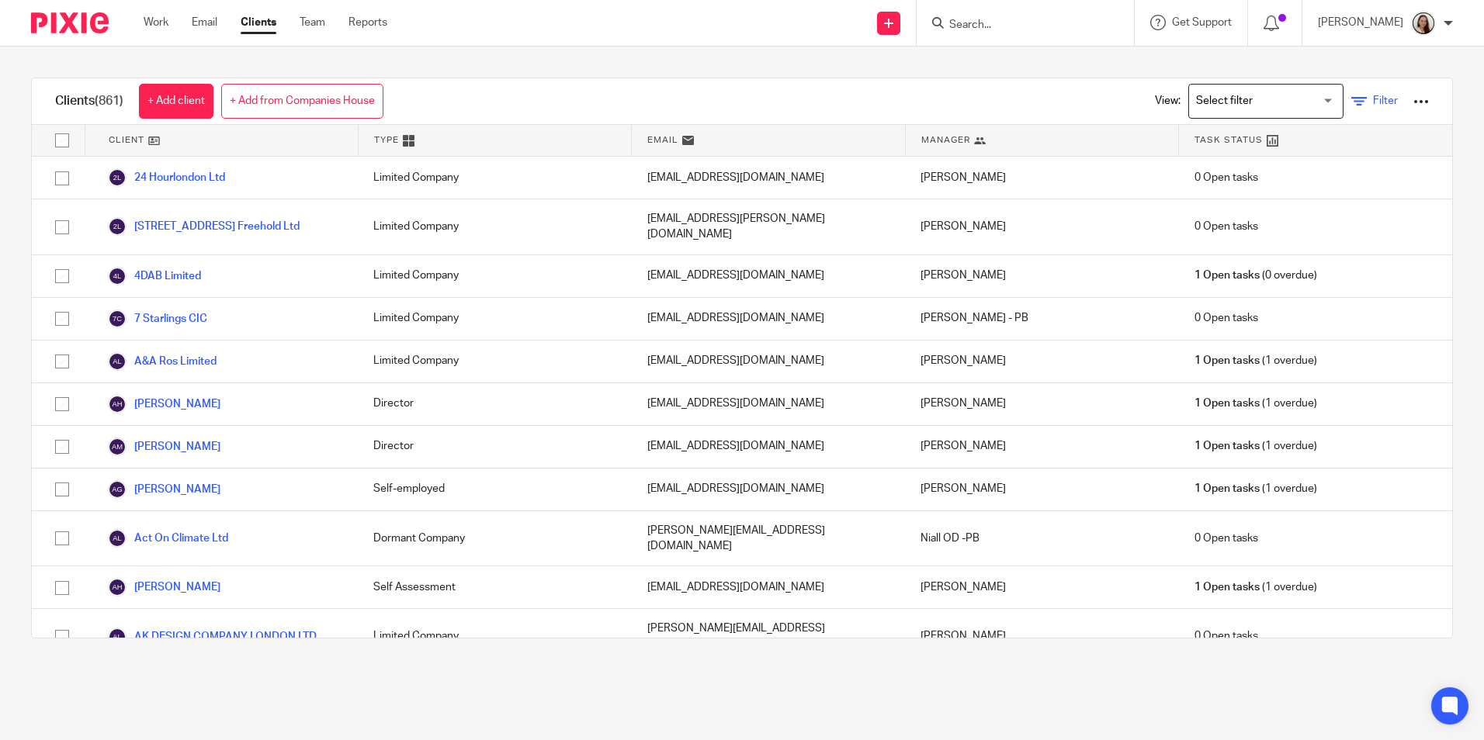
click at [1351, 106] on link "Filter" at bounding box center [1374, 101] width 47 height 16
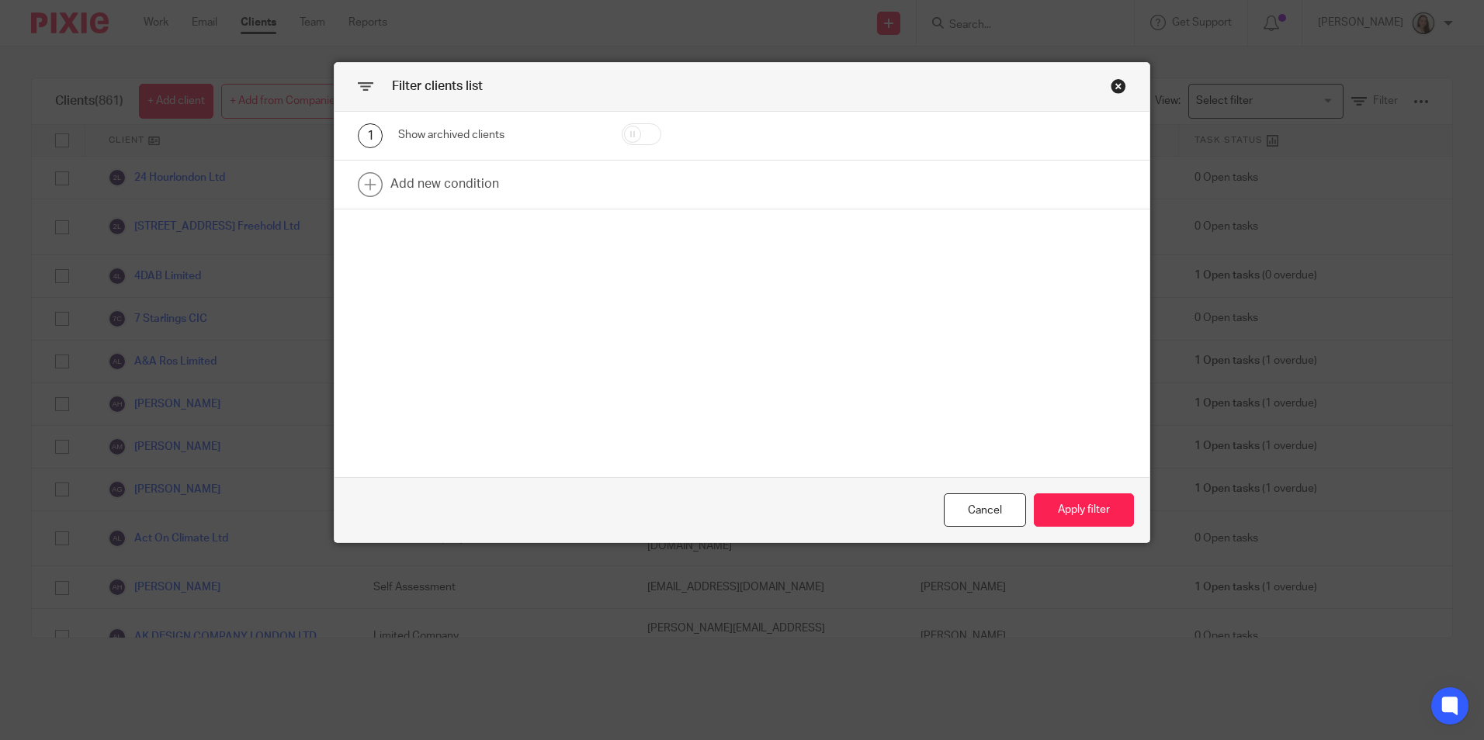
drag, startPoint x: 633, startPoint y: 130, endPoint x: 490, endPoint y: 215, distance: 166.4
click at [632, 129] on input "checkbox" at bounding box center [642, 134] width 40 height 22
click at [624, 138] on input "checkbox" at bounding box center [642, 134] width 40 height 22
click at [636, 128] on input "checkbox" at bounding box center [642, 134] width 40 height 22
checkbox input "true"
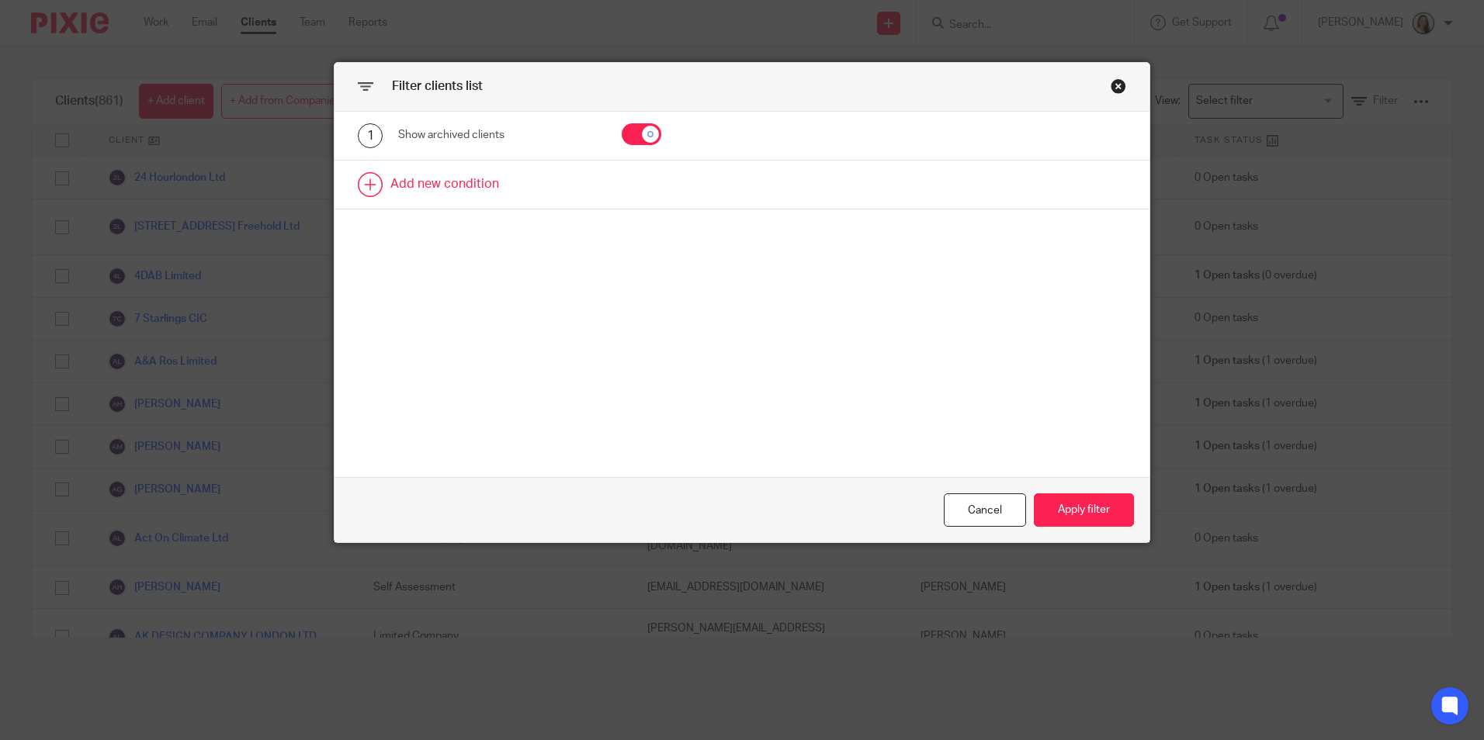
click at [461, 189] on link at bounding box center [741, 185] width 815 height 48
click at [522, 196] on div "Field" at bounding box center [484, 189] width 149 height 33
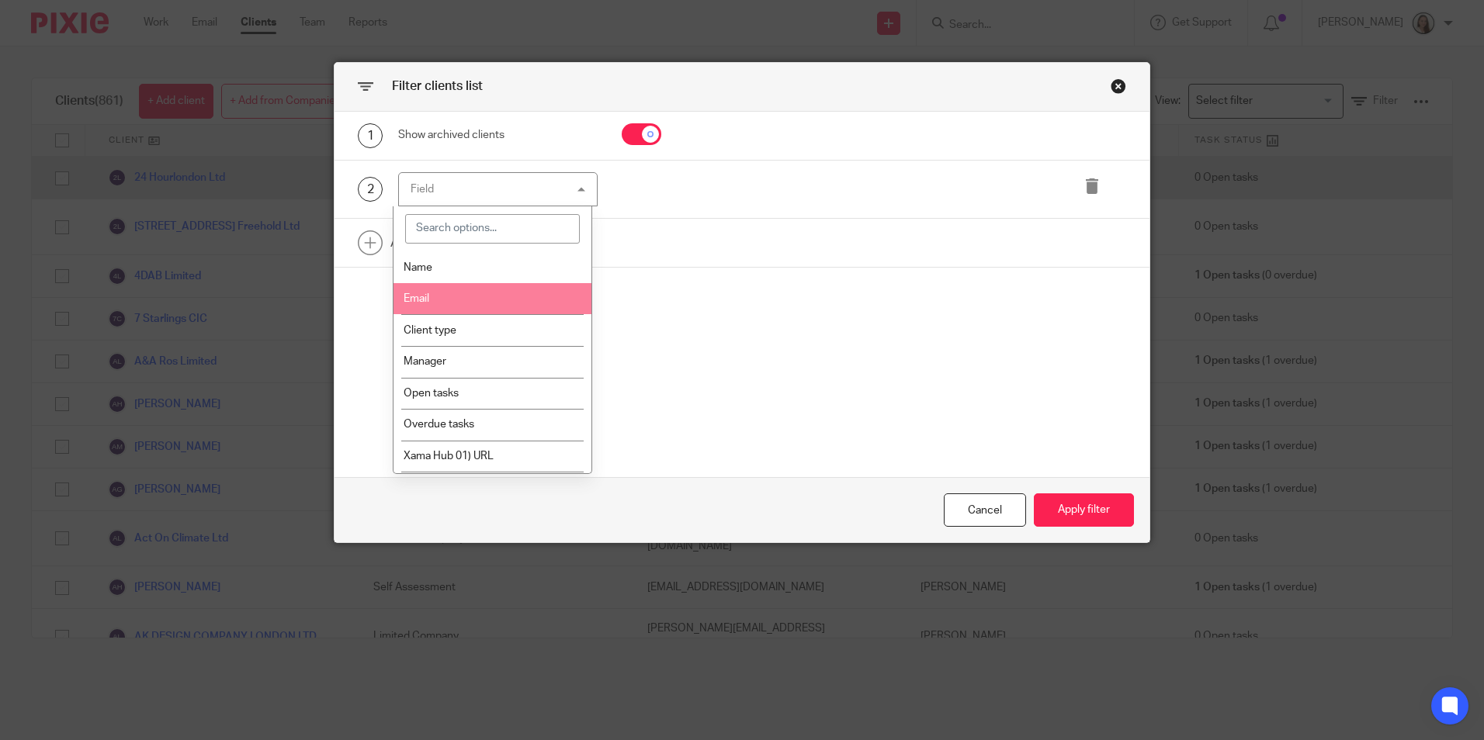
drag, startPoint x: 1112, startPoint y: 90, endPoint x: 1016, endPoint y: 173, distance: 127.1
click at [1112, 90] on div "Close this dialog window" at bounding box center [1118, 86] width 16 height 16
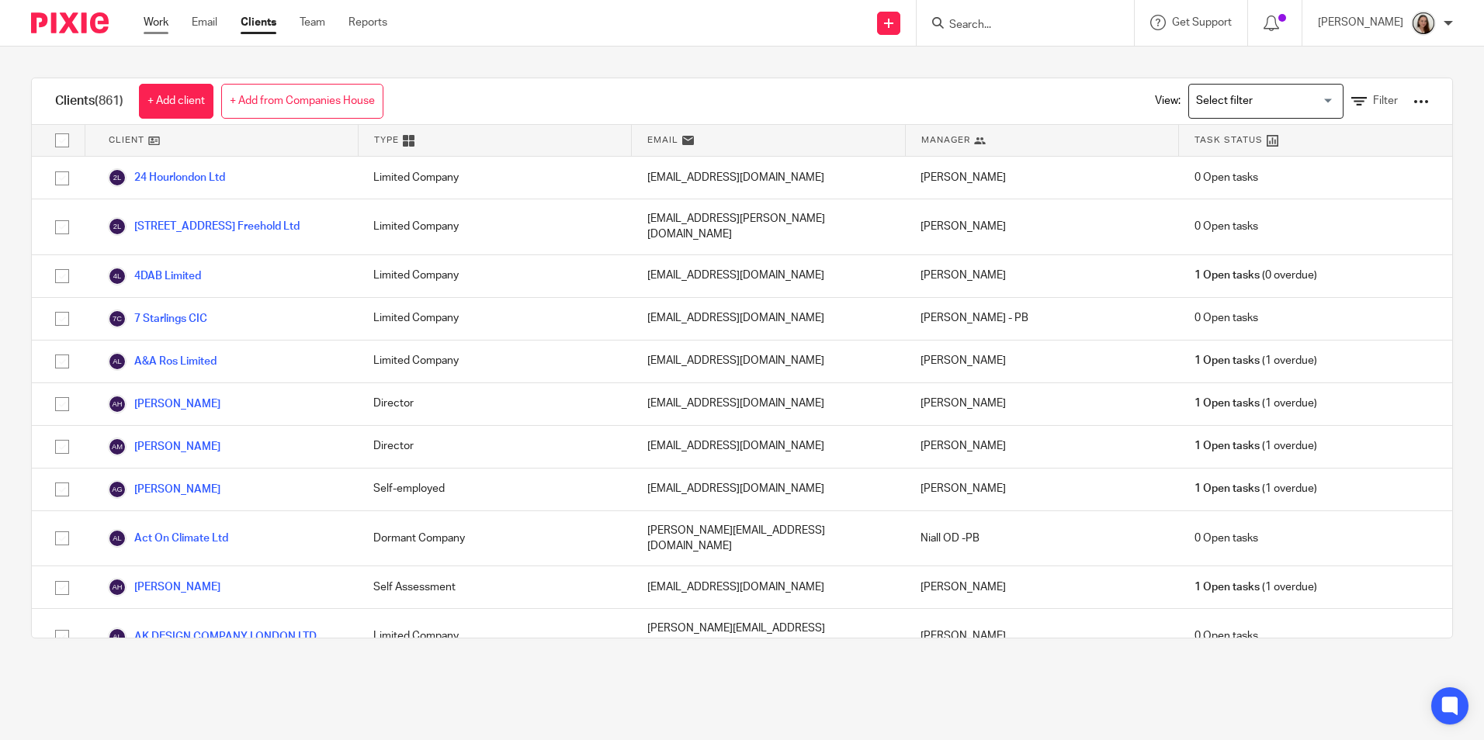
click at [164, 27] on link "Work" at bounding box center [156, 23] width 25 height 16
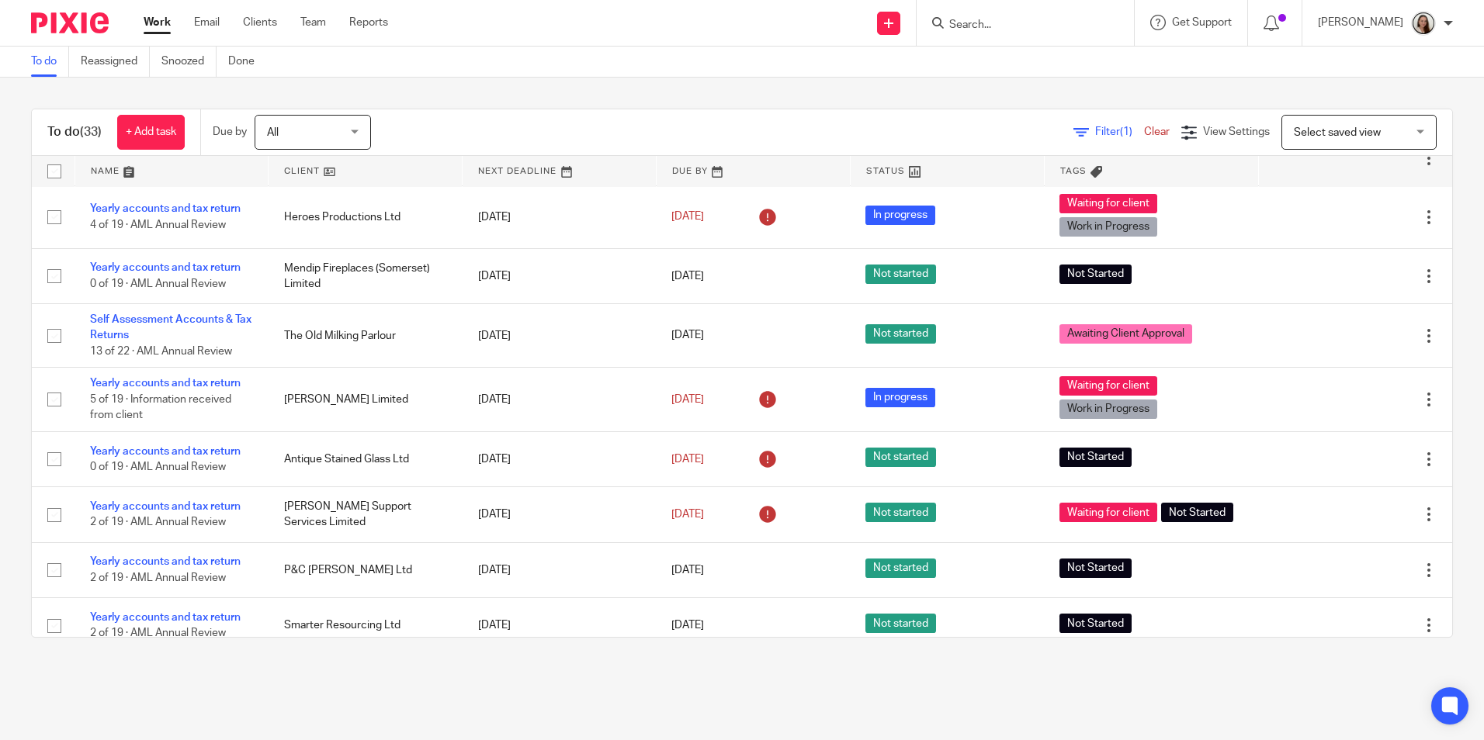
scroll to position [1086, 0]
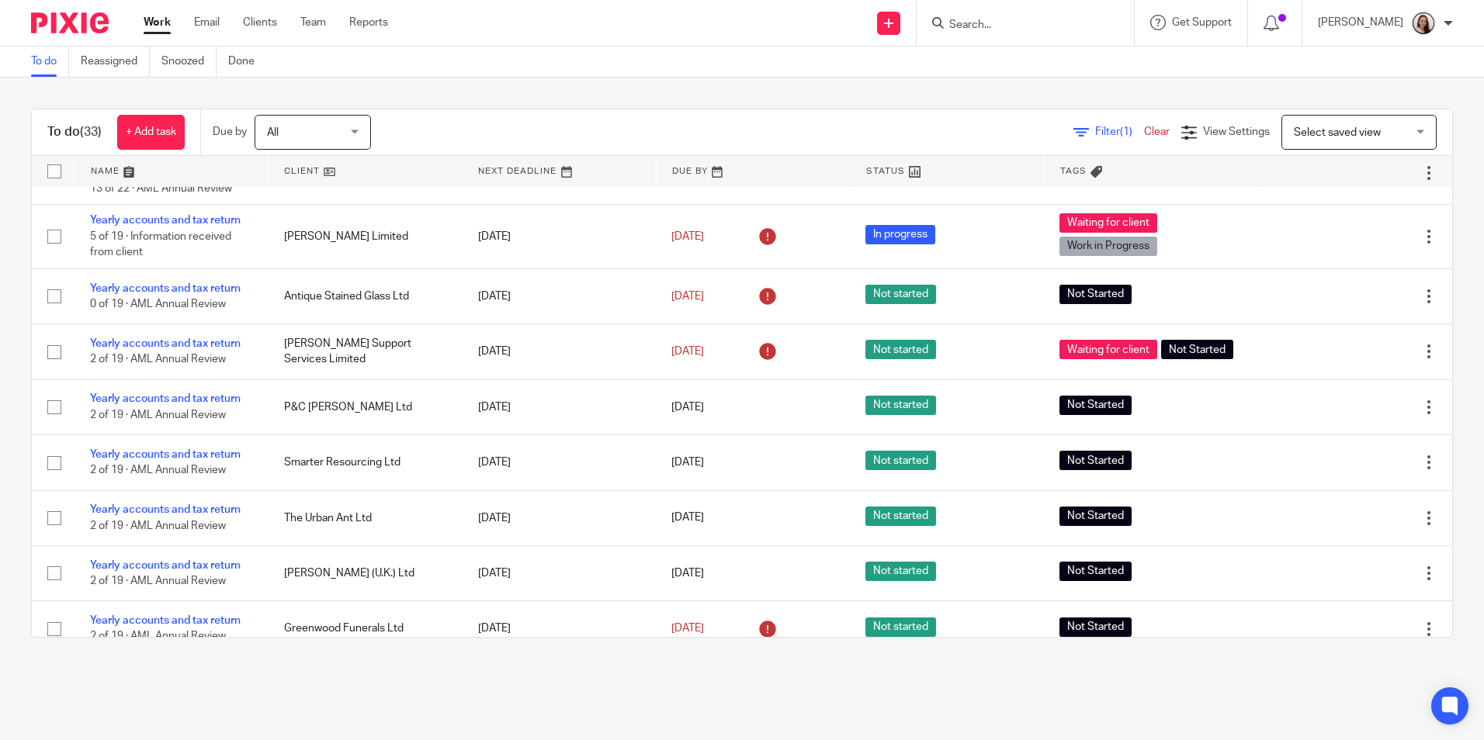
click at [1069, 20] on input "Search" at bounding box center [1017, 26] width 140 height 14
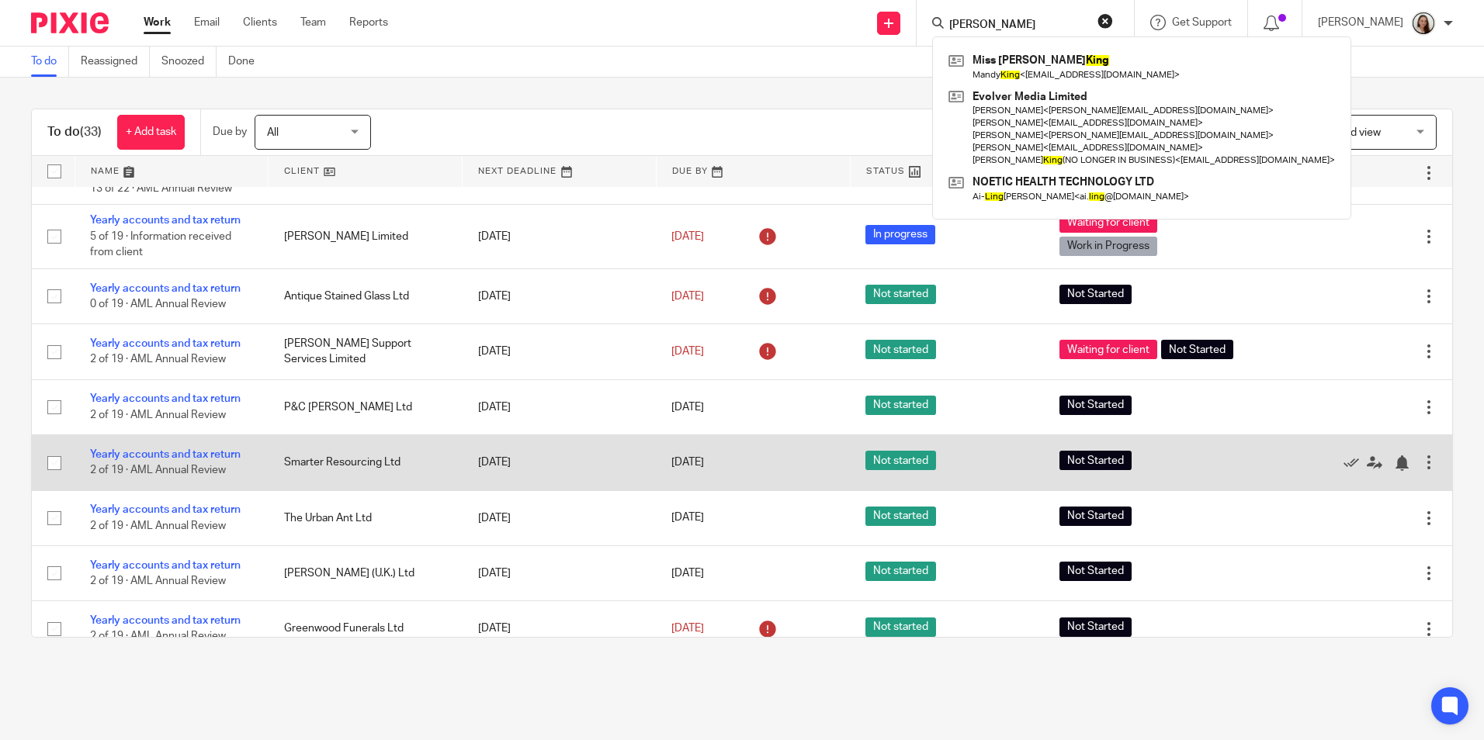
type input "[PERSON_NAME]"
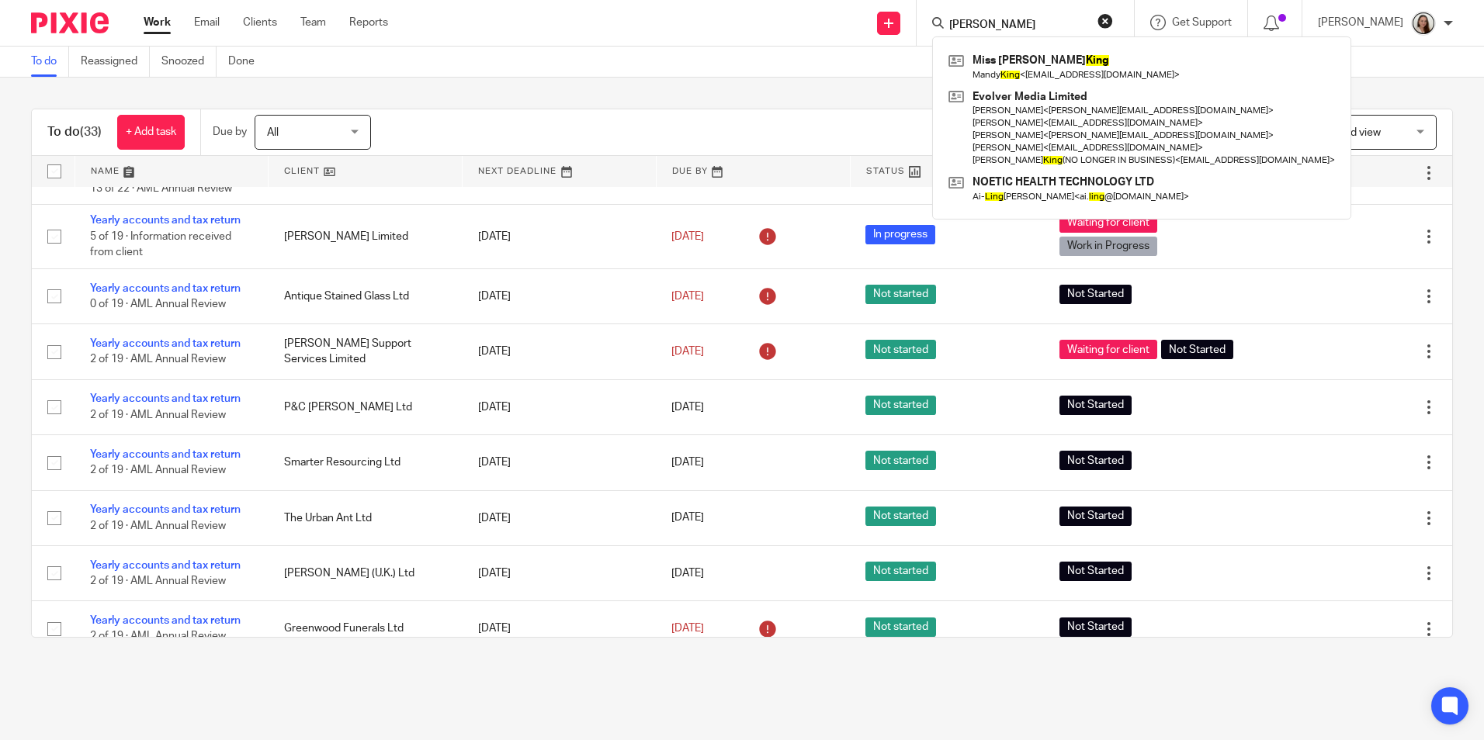
drag, startPoint x: 826, startPoint y: 69, endPoint x: 754, endPoint y: 67, distance: 72.2
click at [826, 69] on div "To do Reassigned Snoozed Done" at bounding box center [742, 62] width 1484 height 31
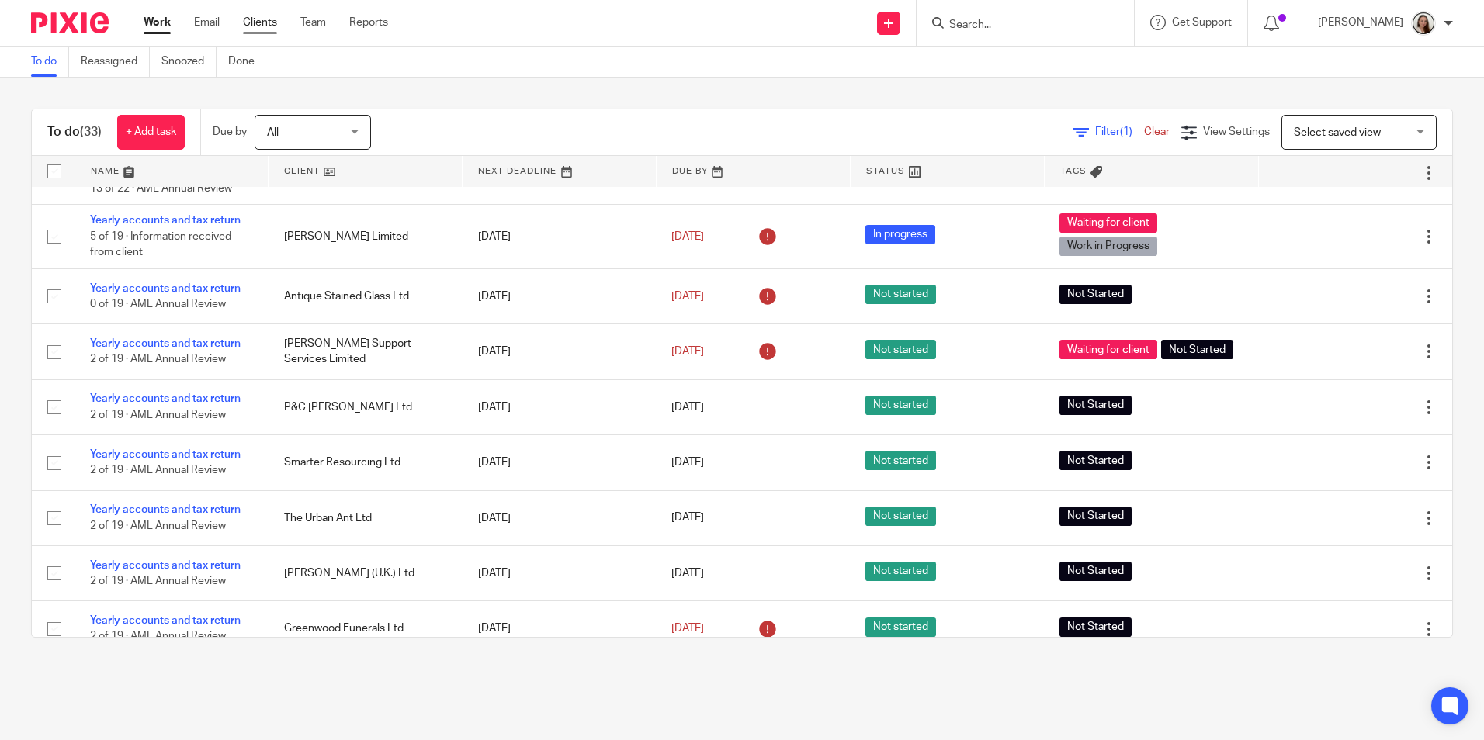
click at [275, 25] on link "Clients" at bounding box center [260, 23] width 34 height 16
click at [267, 18] on link "Clients" at bounding box center [260, 23] width 34 height 16
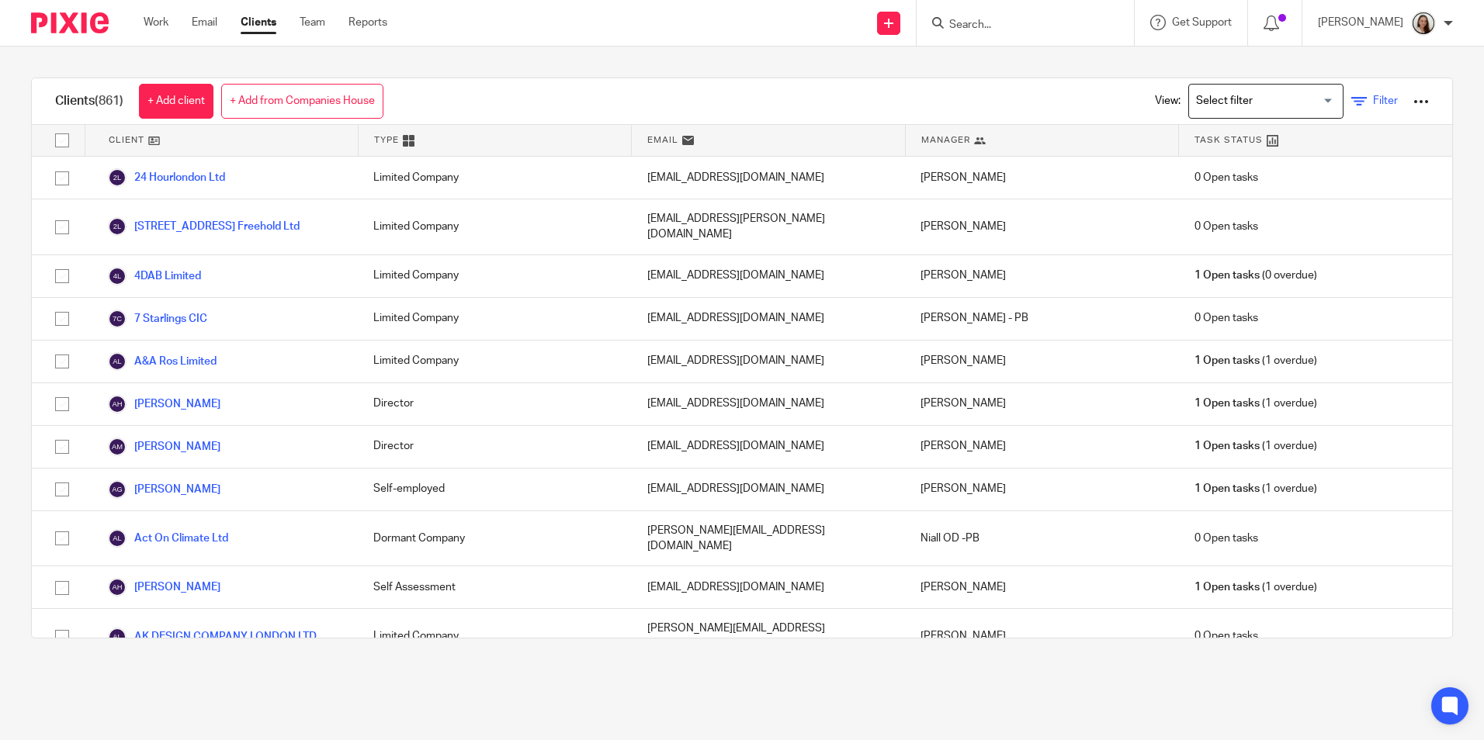
click at [1364, 93] on link "Filter" at bounding box center [1374, 101] width 47 height 16
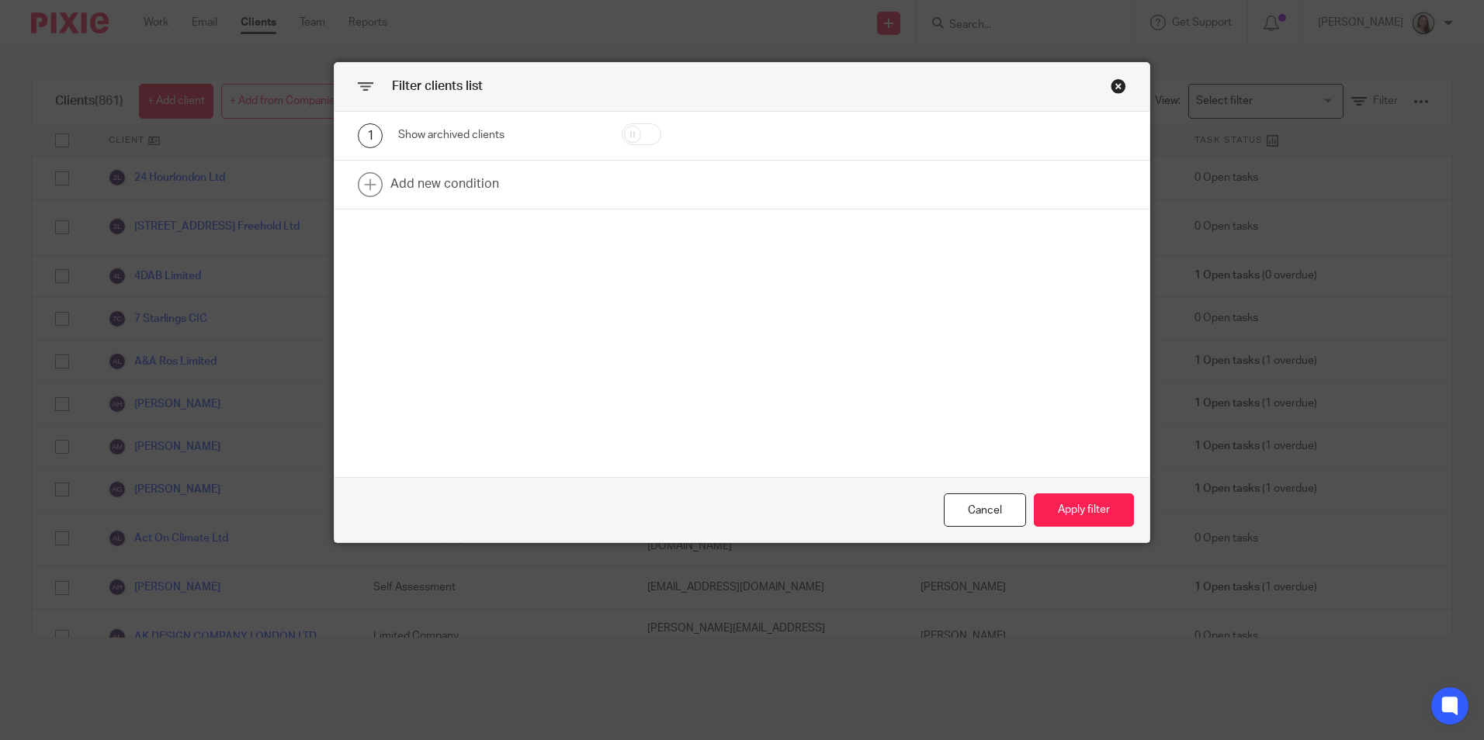
click at [622, 137] on input "checkbox" at bounding box center [642, 134] width 40 height 22
checkbox input "true"
click at [490, 176] on link at bounding box center [741, 185] width 815 height 48
click at [499, 184] on div "Field" at bounding box center [484, 189] width 149 height 33
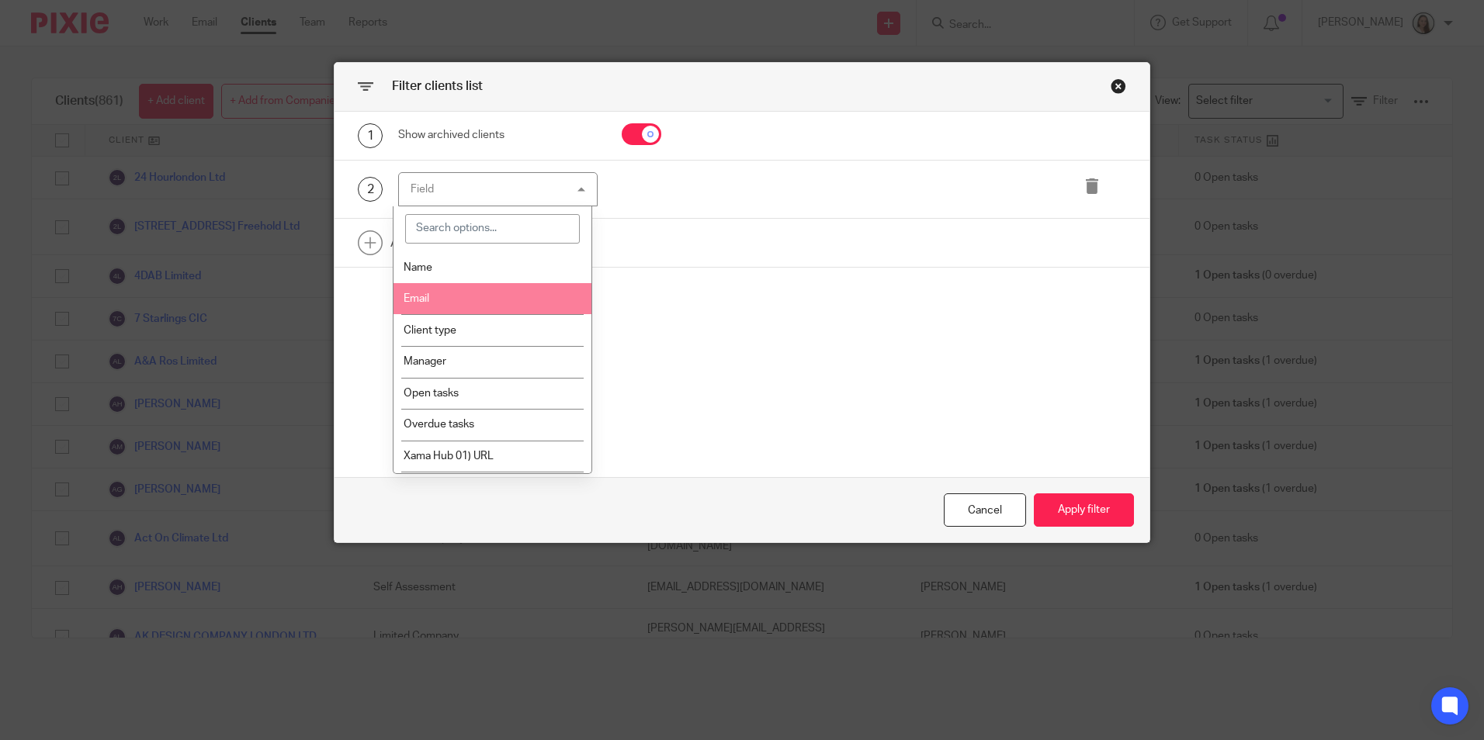
click at [446, 284] on li "Email" at bounding box center [492, 299] width 198 height 32
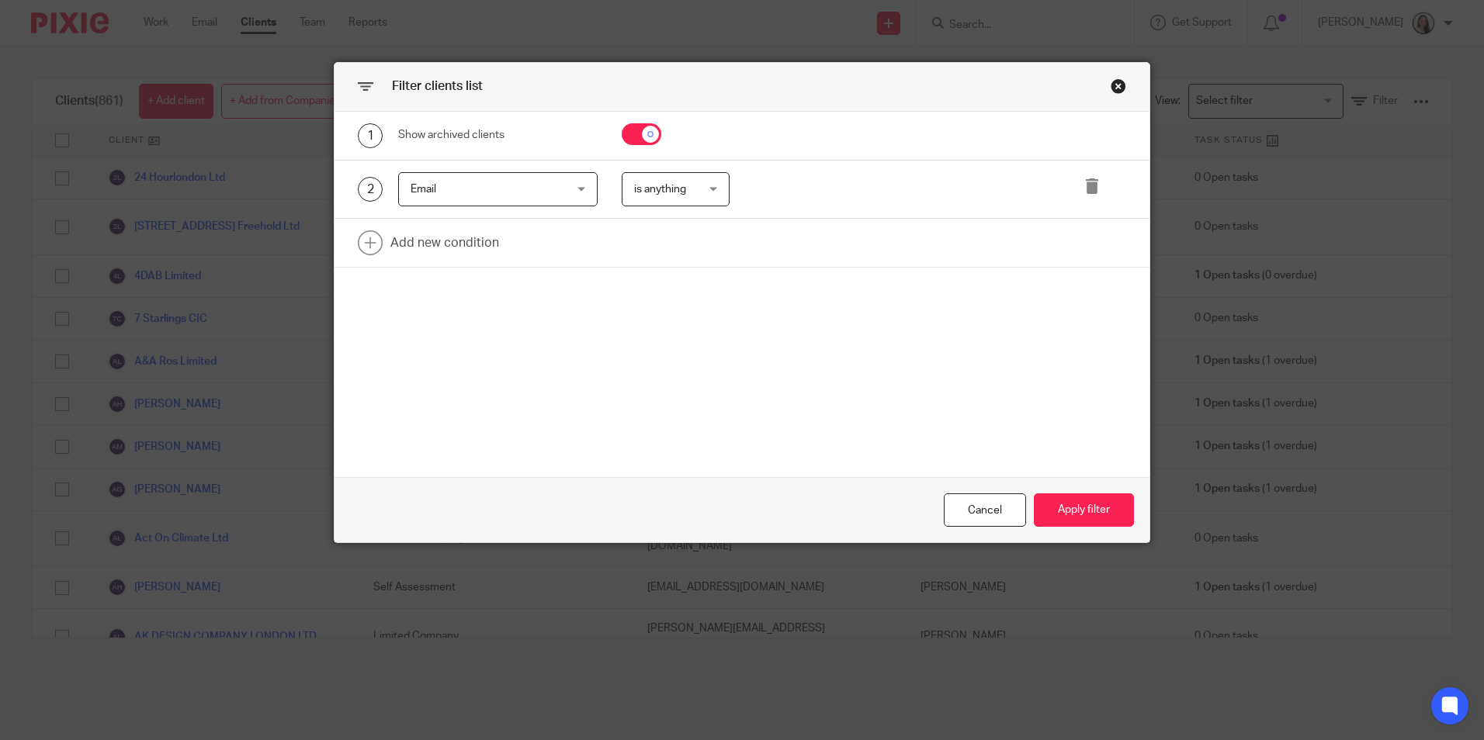
click at [505, 182] on span "Email" at bounding box center [484, 189] width 149 height 33
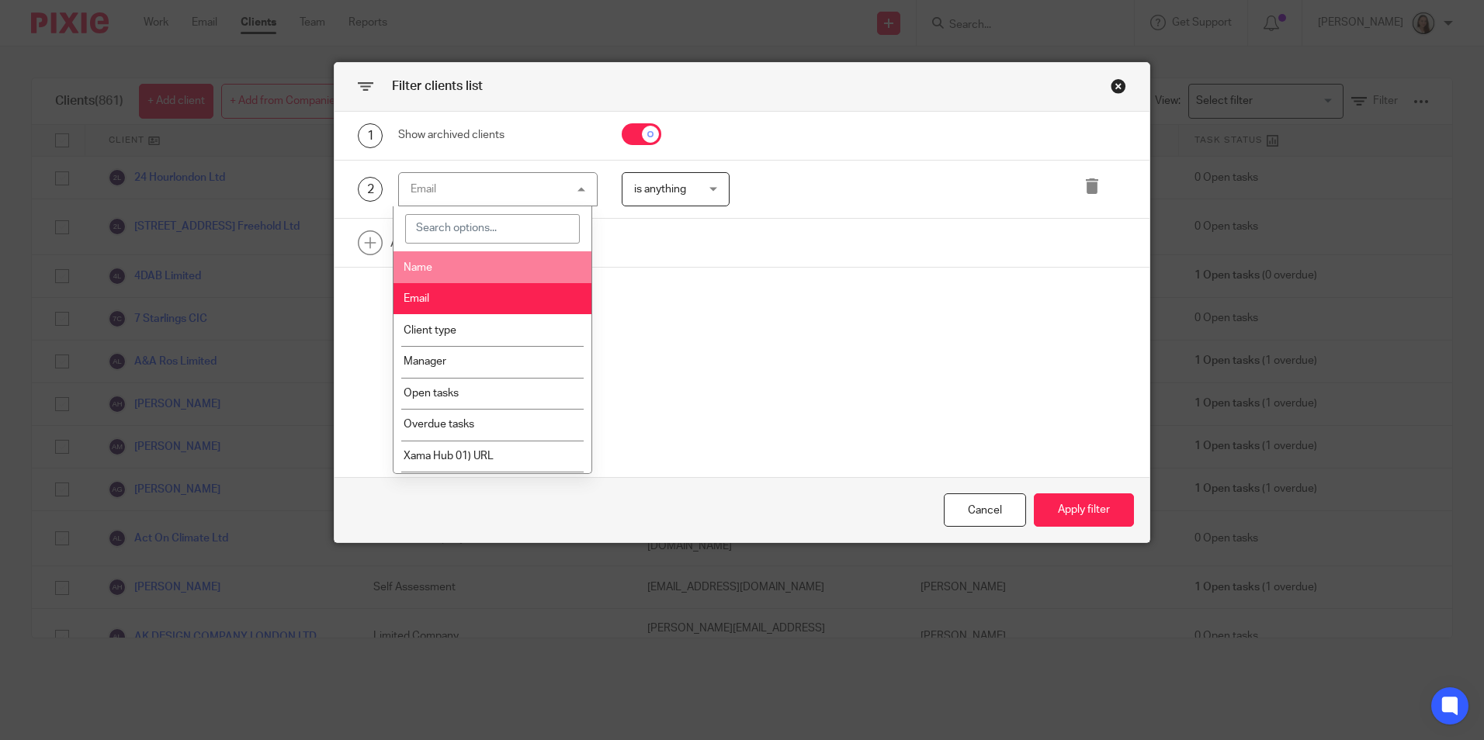
click at [428, 264] on span "Name" at bounding box center [418, 267] width 29 height 11
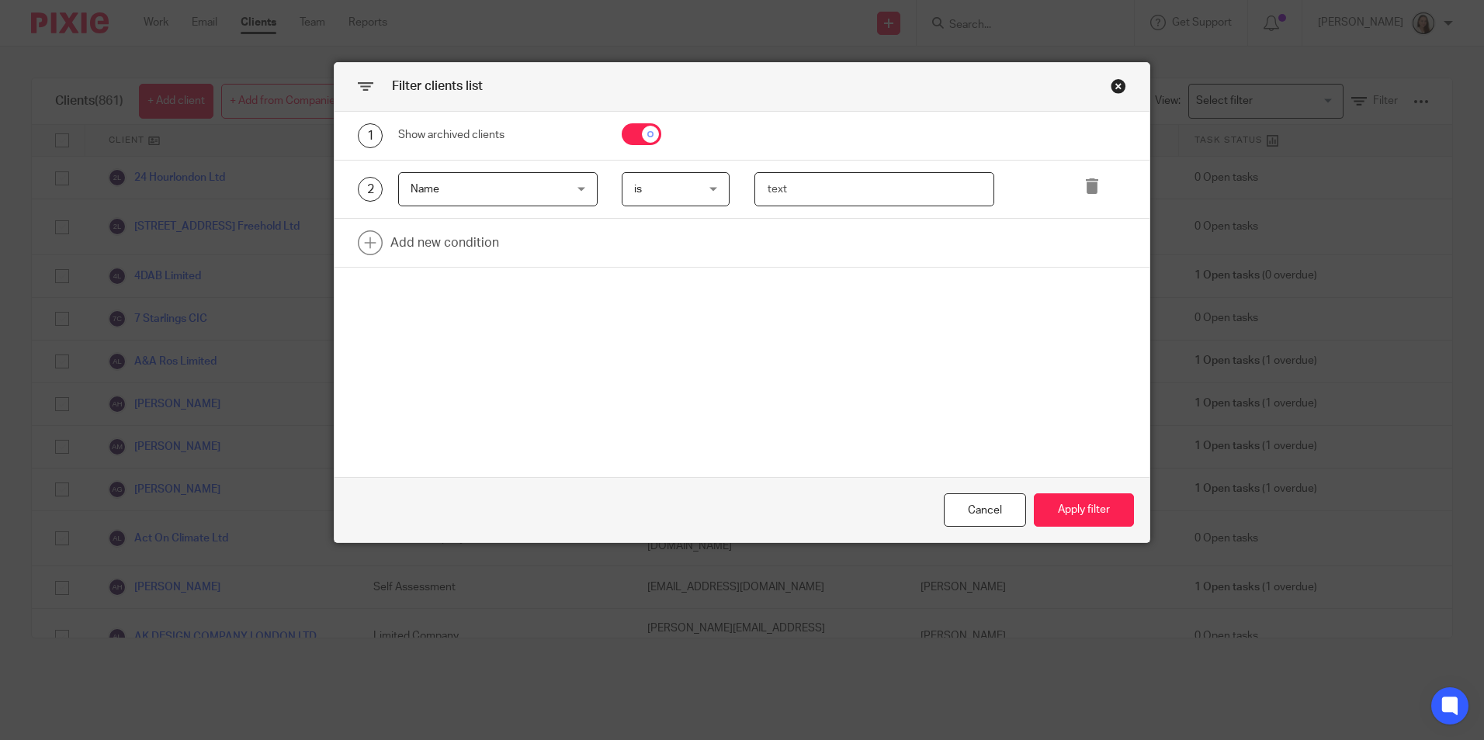
click at [792, 195] on input "text" at bounding box center [874, 189] width 240 height 35
type input "king"
click at [1086, 508] on button "Apply filter" at bounding box center [1084, 510] width 100 height 33
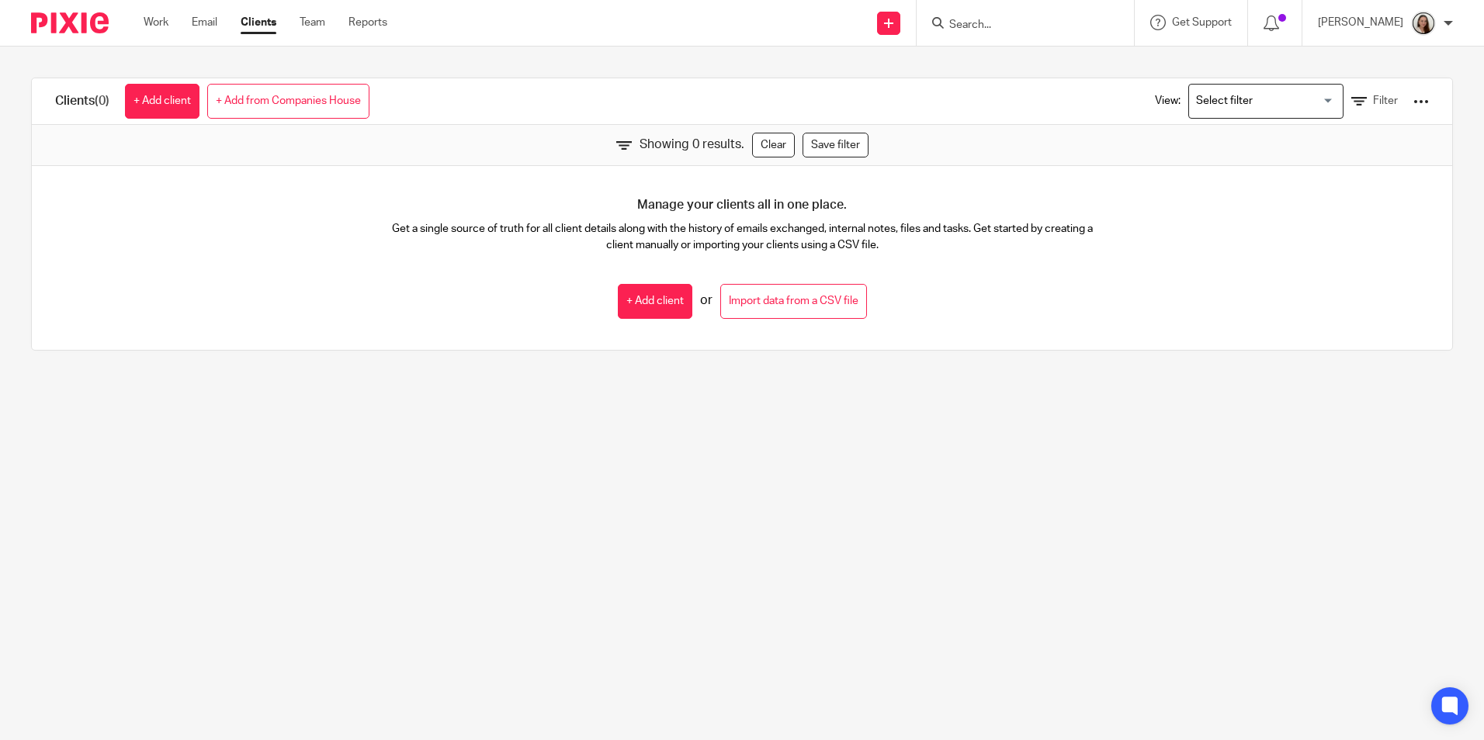
click at [1014, 20] on input "Search" at bounding box center [1017, 26] width 140 height 14
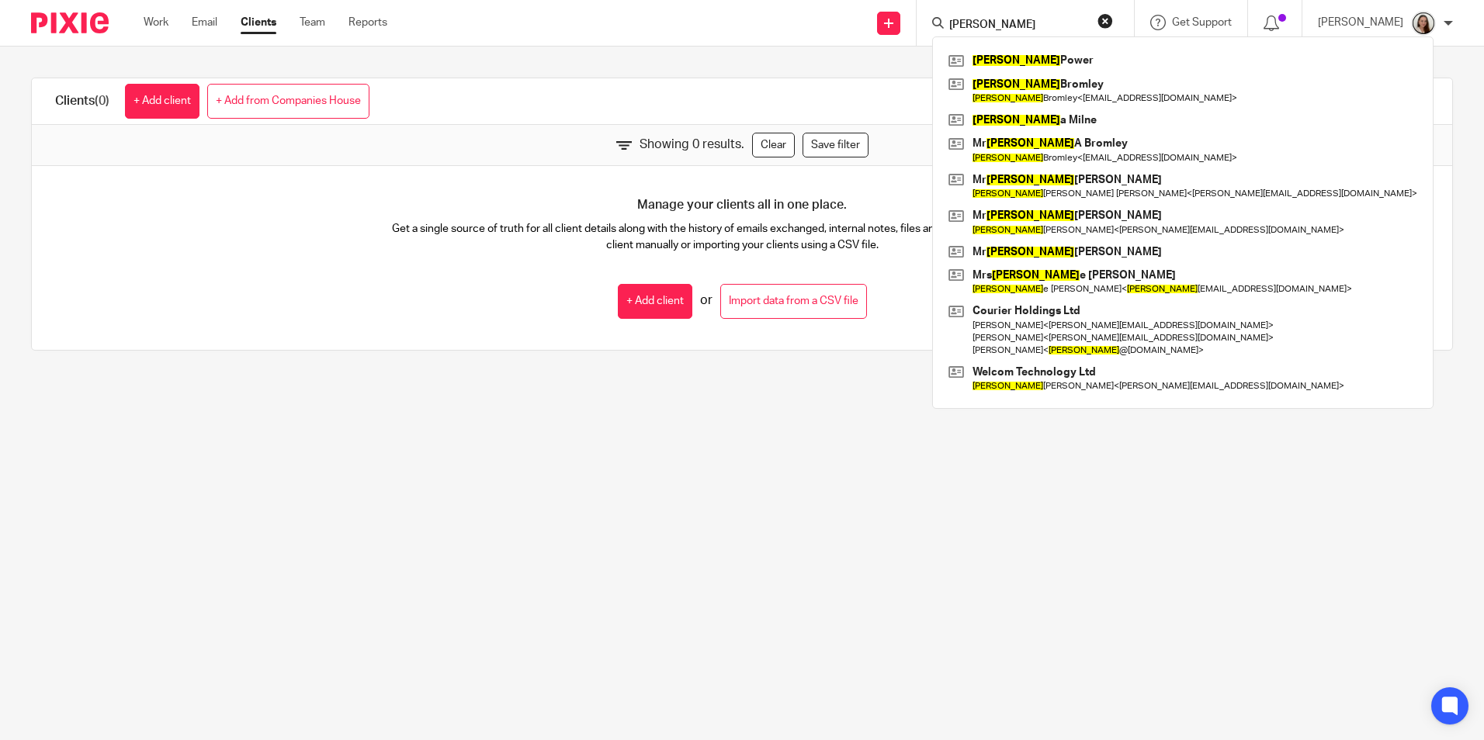
type input "micheal"
drag, startPoint x: 703, startPoint y: 382, endPoint x: 646, endPoint y: 306, distance: 95.3
click at [703, 382] on main "Clients (0) + Add client + Add from Companies House View: Loading... Filter Sho…" at bounding box center [742, 370] width 1484 height 740
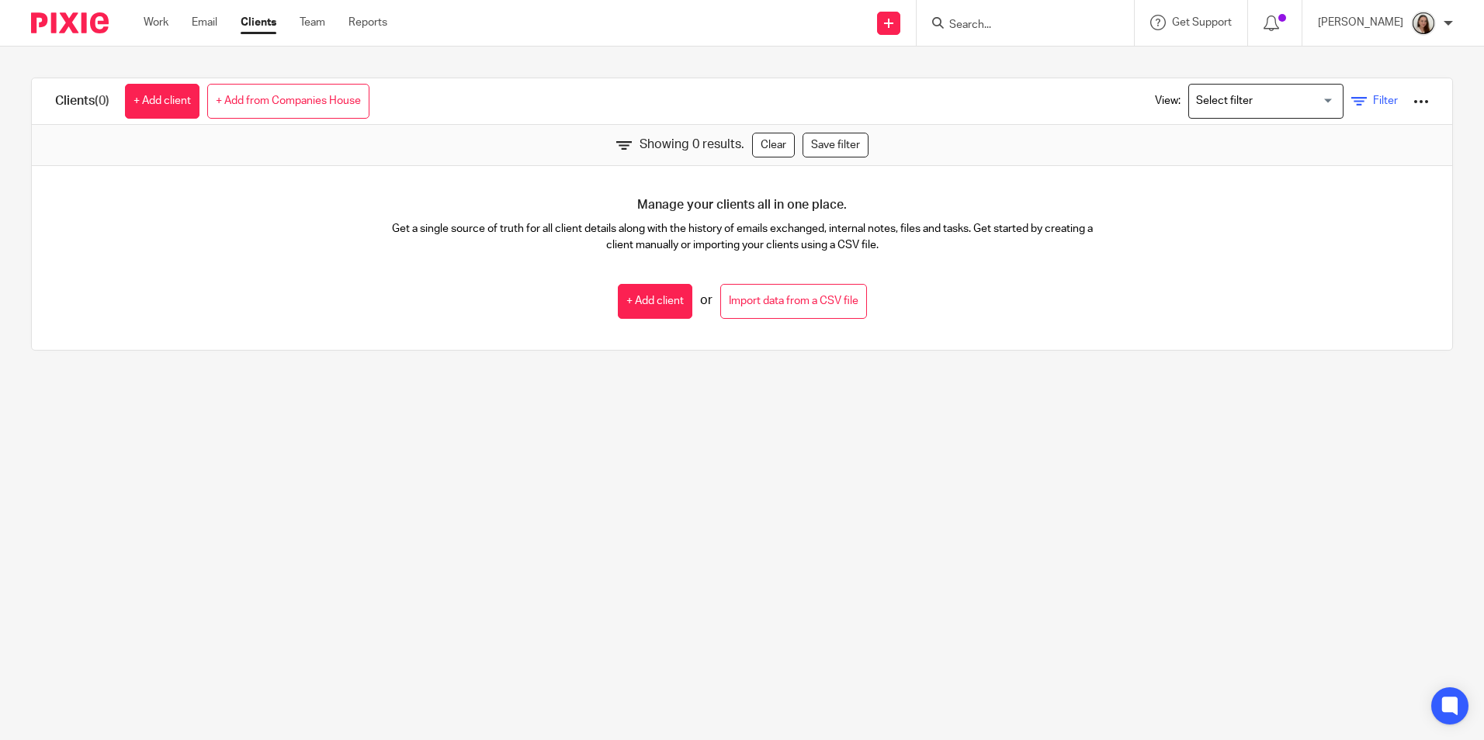
click at [1373, 104] on span "Filter" at bounding box center [1385, 100] width 25 height 11
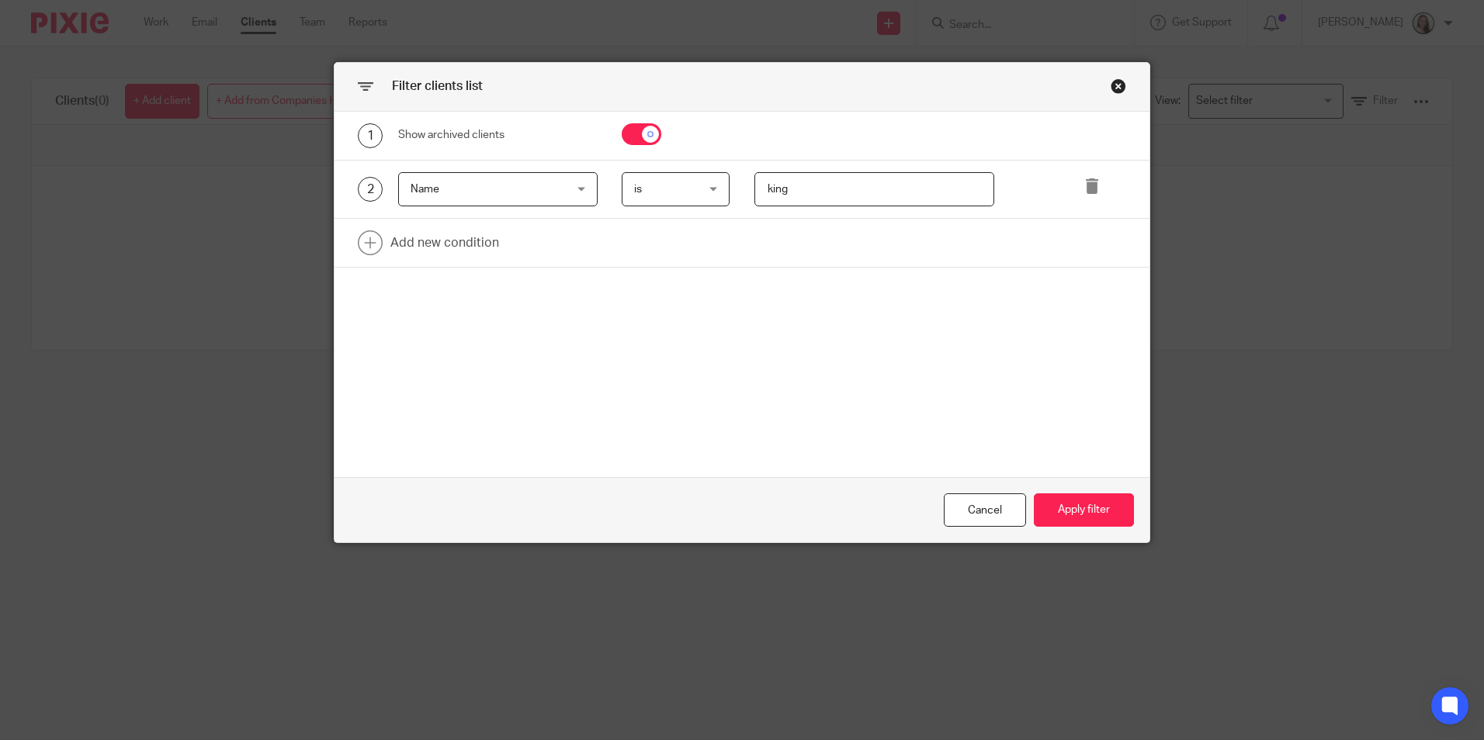
drag, startPoint x: 821, startPoint y: 183, endPoint x: 722, endPoint y: 187, distance: 98.6
click at [722, 187] on div "2 Name Name Name Email Client type Manager Open tasks Overdue tasks Xama Hub 01…" at bounding box center [730, 189] width 792 height 35
type input "michael"
click at [1063, 506] on button "Apply filter" at bounding box center [1084, 510] width 100 height 33
